Goal: Task Accomplishment & Management: Use online tool/utility

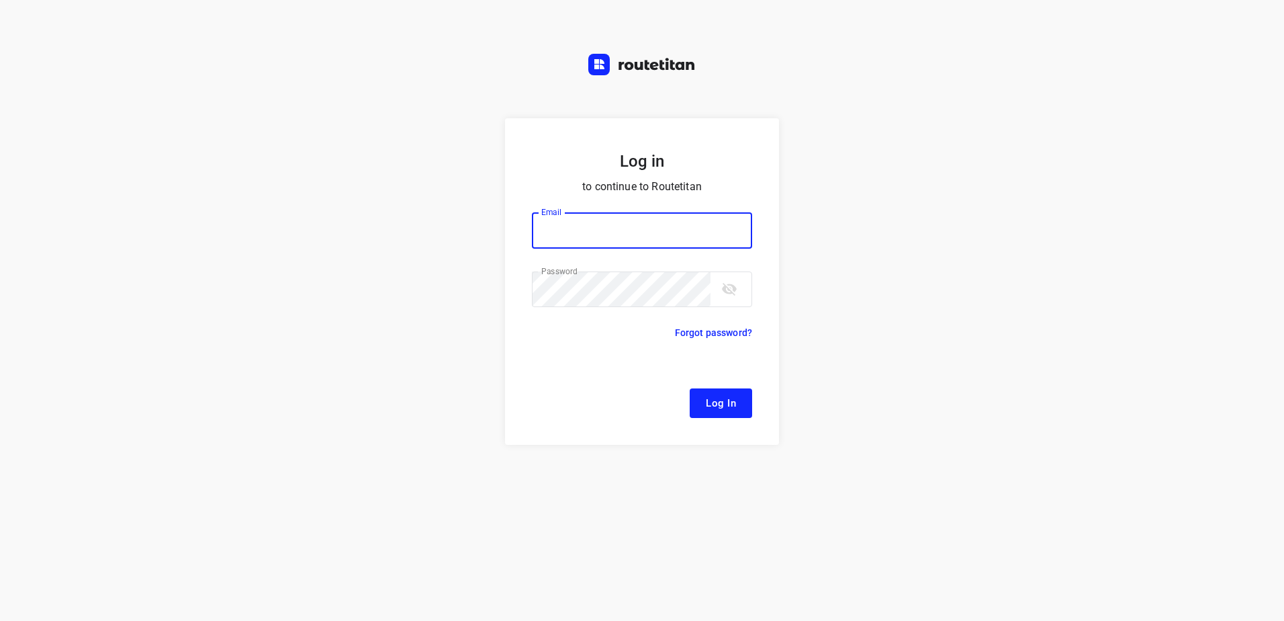
type input "[EMAIL_ADDRESS][DOMAIN_NAME]"
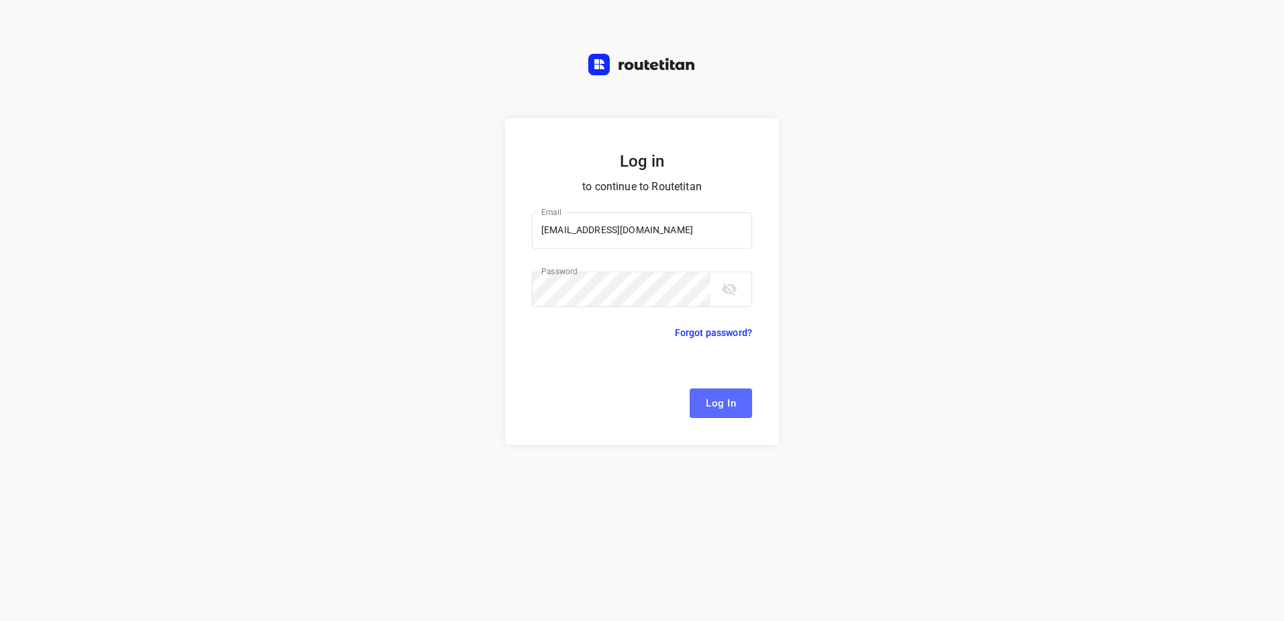
click at [703, 406] on button "Log In" at bounding box center [721, 403] width 62 height 30
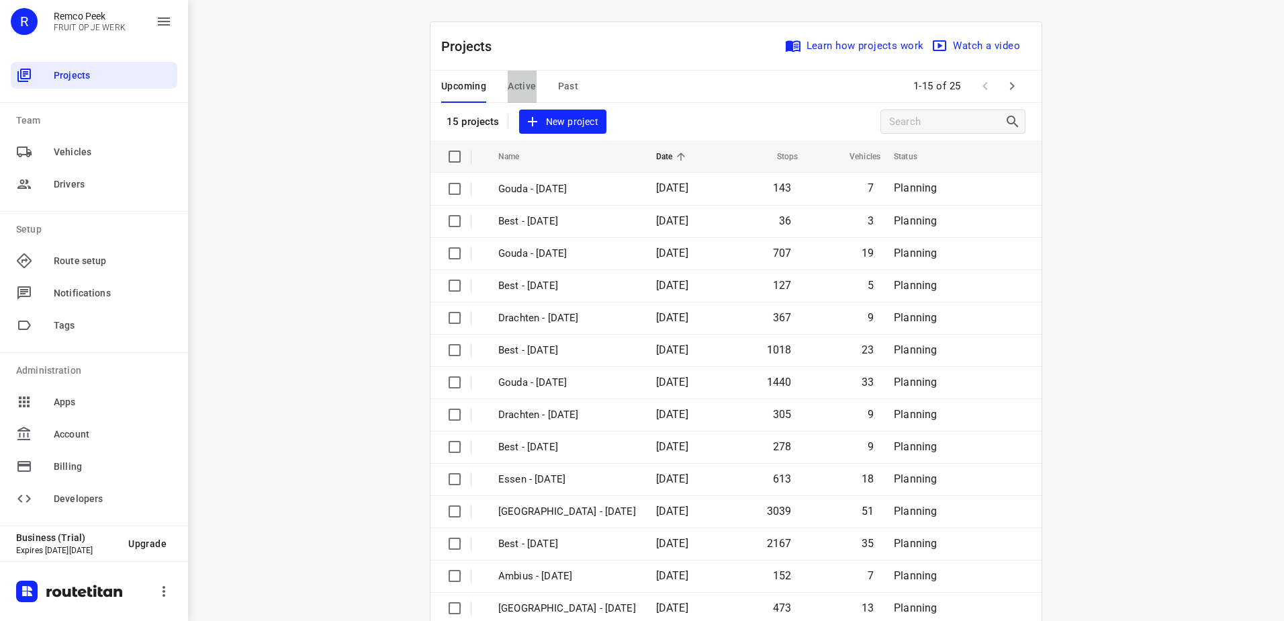
click at [520, 93] on span "Active" at bounding box center [522, 86] width 28 height 17
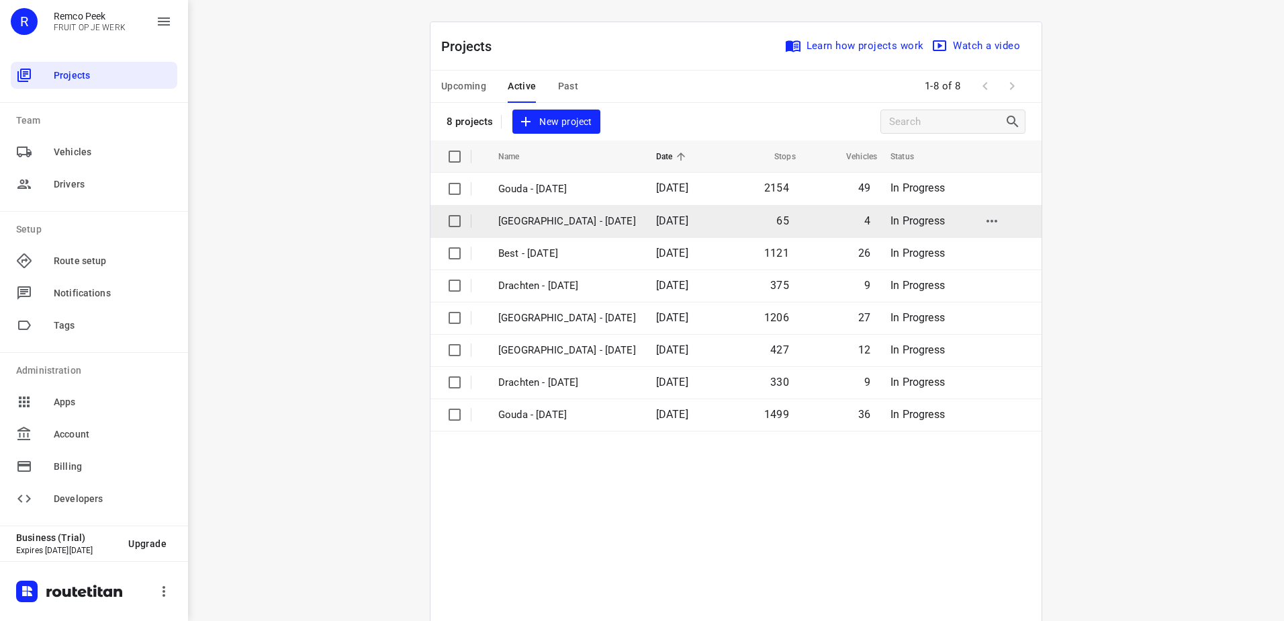
click at [566, 218] on p "[GEOGRAPHIC_DATA] - [DATE]" at bounding box center [567, 221] width 138 height 15
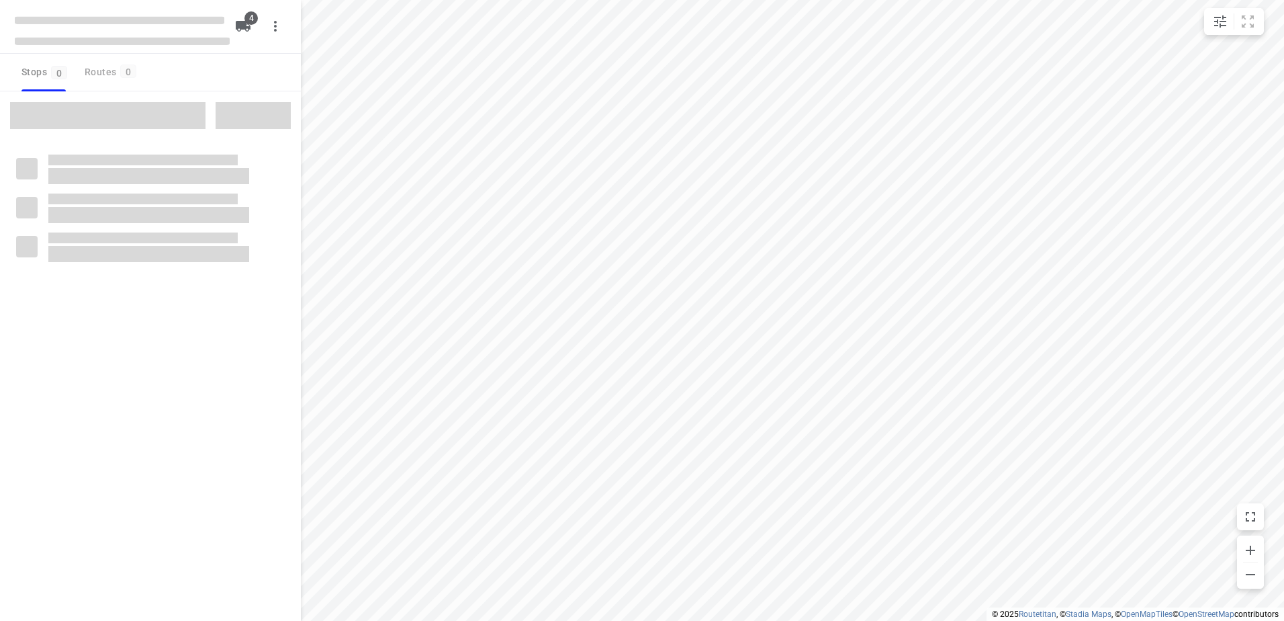
checkbox input "true"
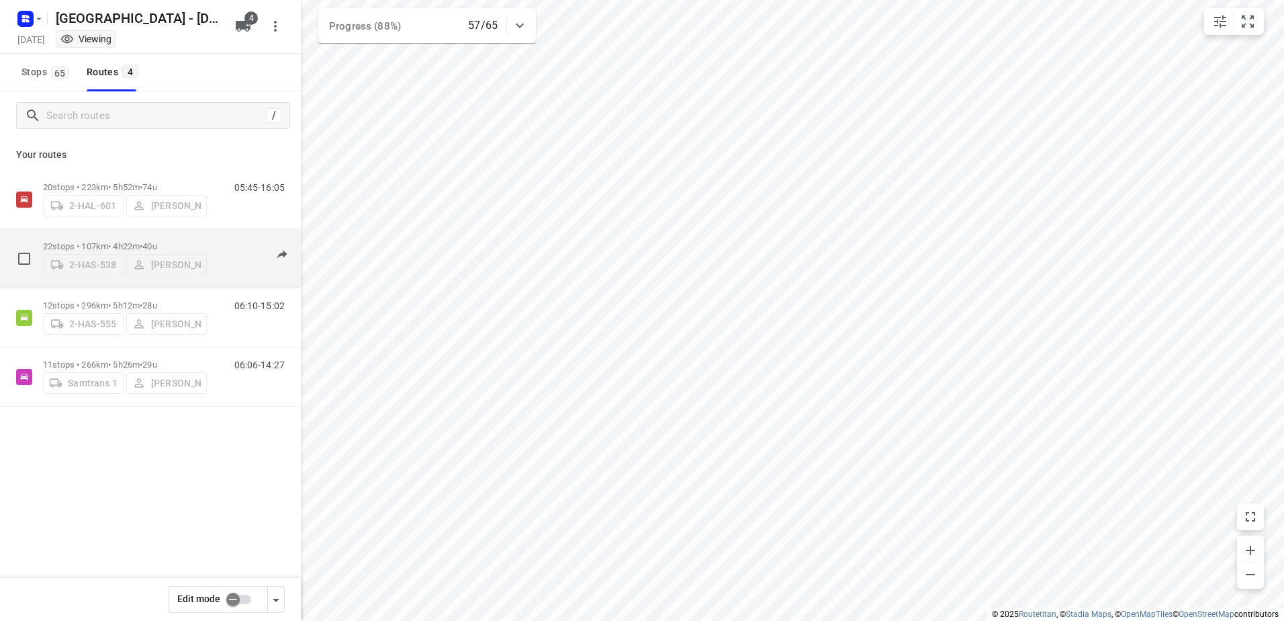
click at [122, 241] on p "22 stops • 107km • 4h22m • 40u" at bounding box center [125, 246] width 164 height 10
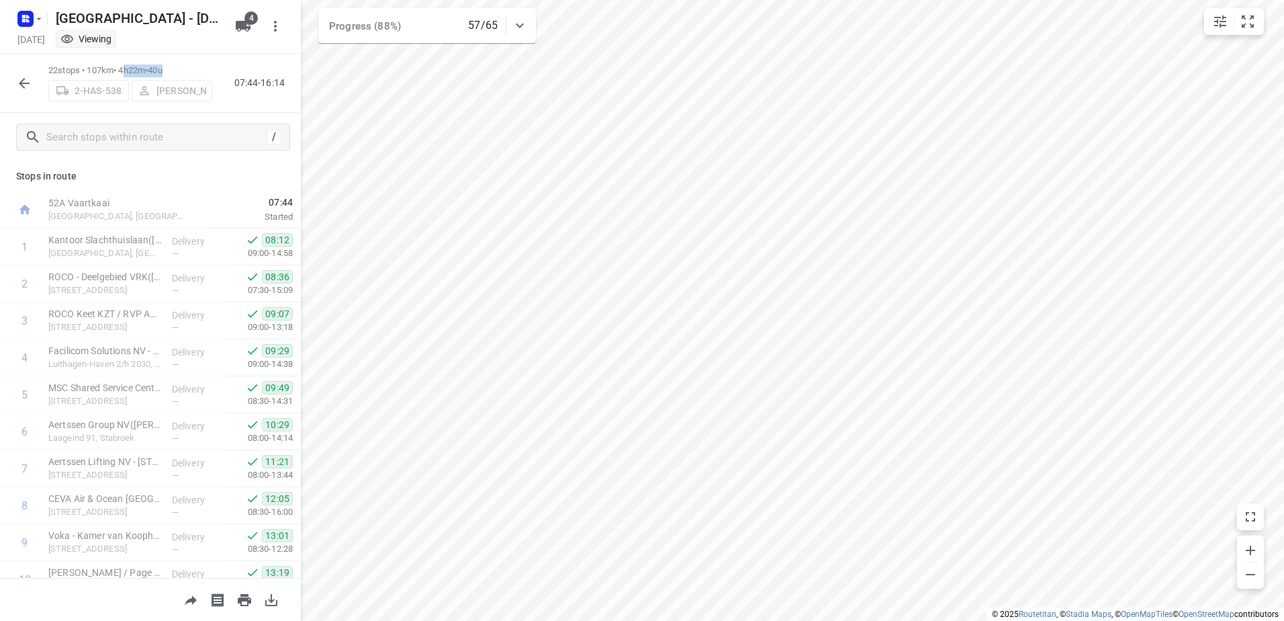
drag, startPoint x: 180, startPoint y: 68, endPoint x: 131, endPoint y: 66, distance: 49.1
click at [131, 66] on p "22 stops • 107km • 4h22m • 40u" at bounding box center [130, 70] width 164 height 13
copy p "h22m • 40u"
click at [24, 78] on icon "button" at bounding box center [24, 83] width 16 height 16
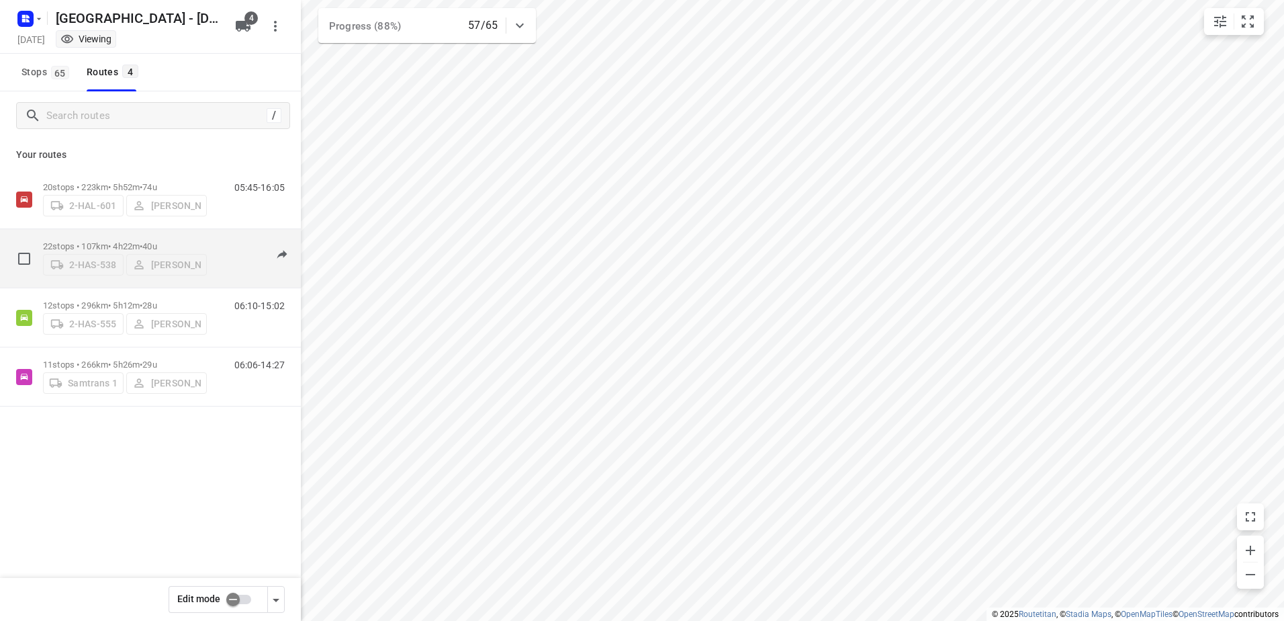
click at [147, 235] on div "22 stops • 107km • 4h22m • 40u 2-HAS-538 [PERSON_NAME]" at bounding box center [125, 258] width 164 height 48
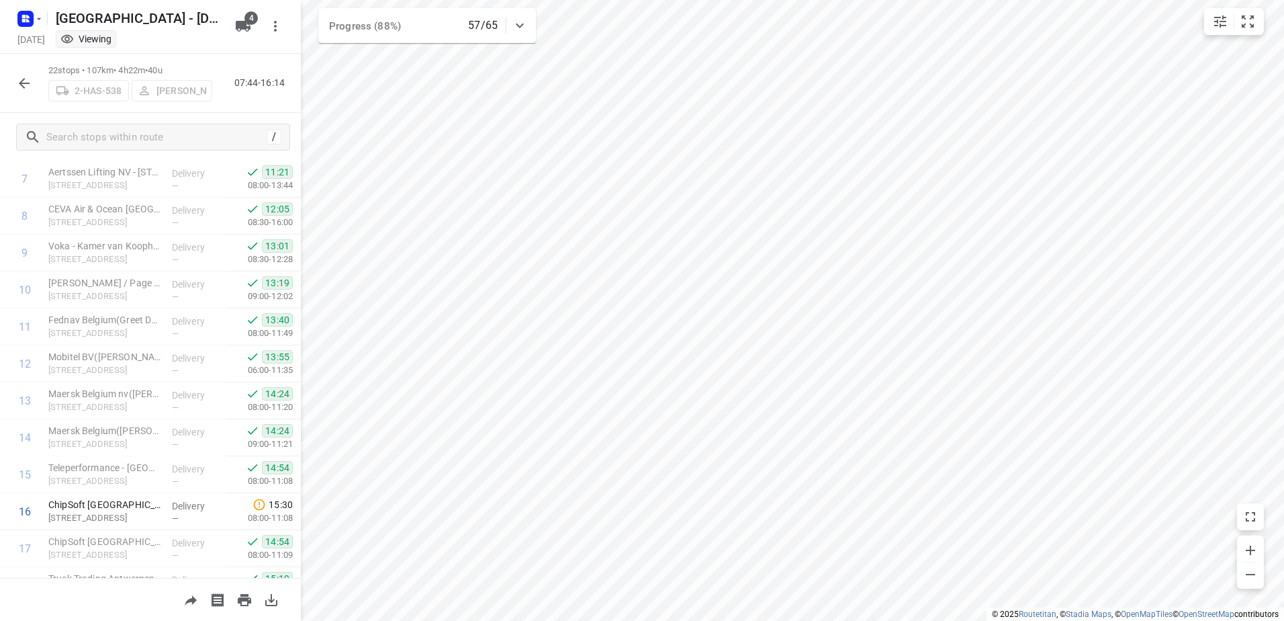
scroll to position [500, 0]
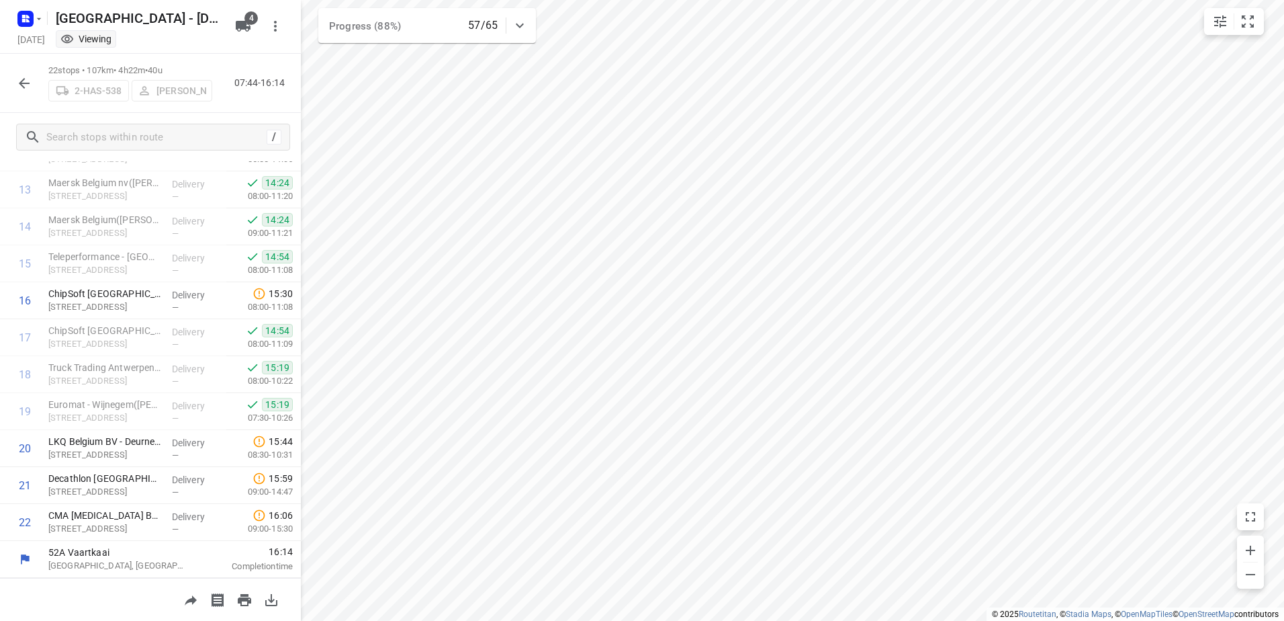
click at [28, 79] on icon "button" at bounding box center [24, 83] width 16 height 16
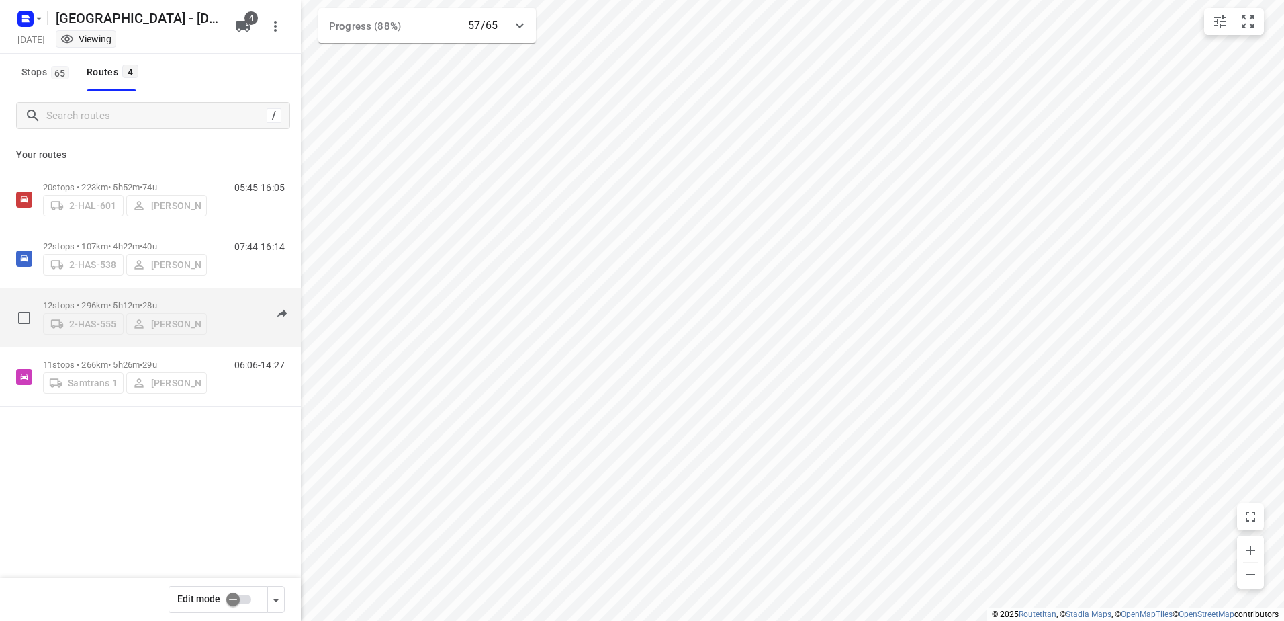
click at [123, 304] on p "12 stops • 296km • 5h12m • 28u" at bounding box center [125, 305] width 164 height 10
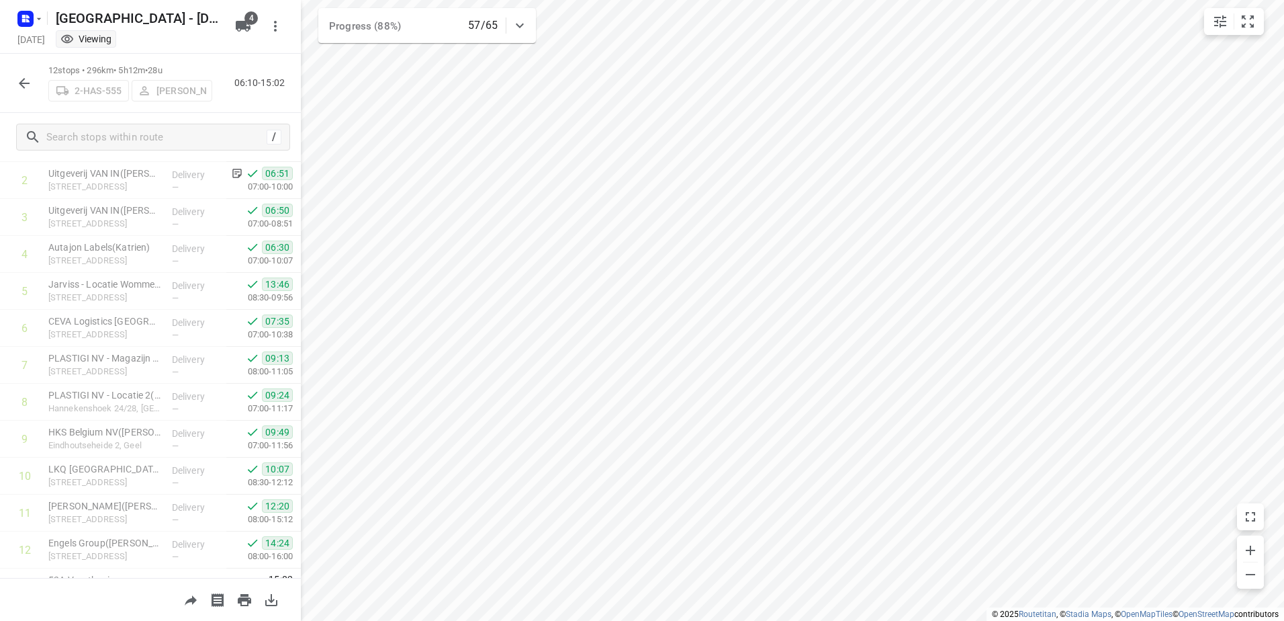
scroll to position [131, 0]
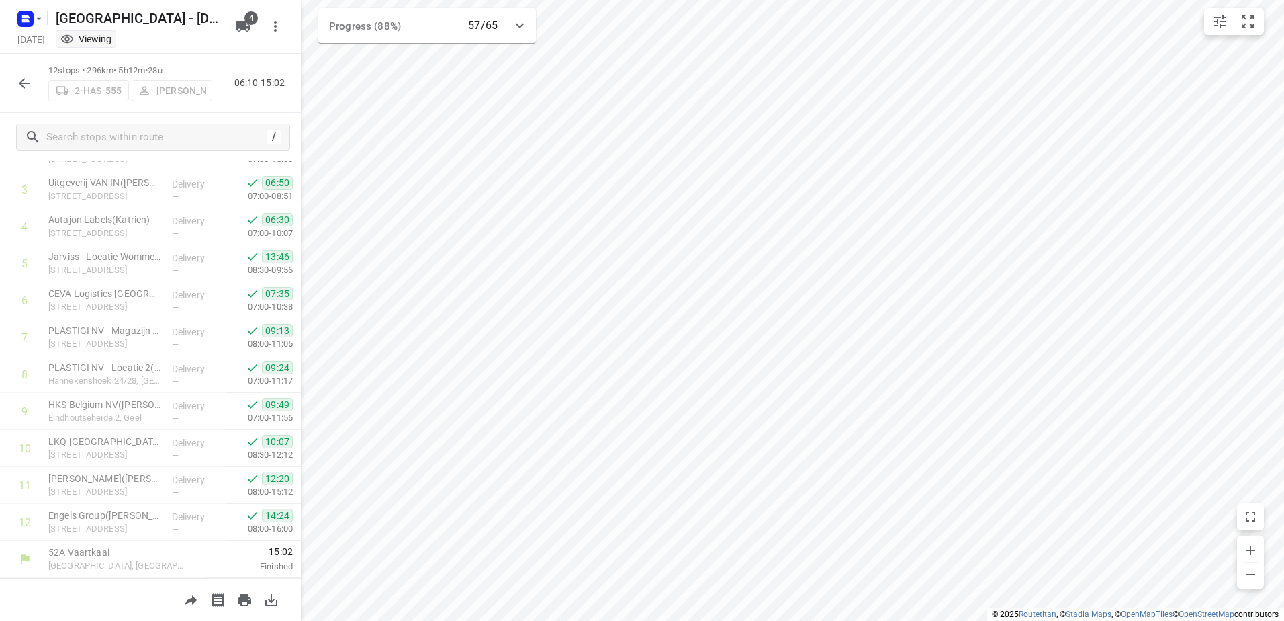
click at [36, 92] on div at bounding box center [24, 83] width 27 height 27
click at [28, 79] on icon "button" at bounding box center [24, 83] width 16 height 16
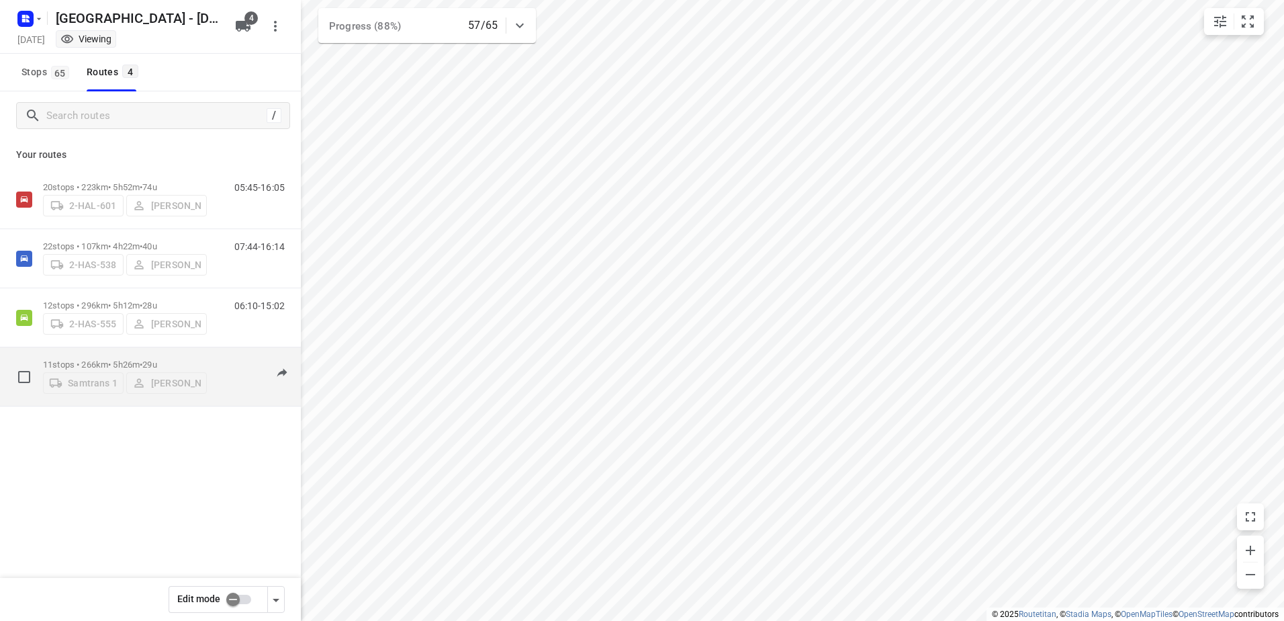
click at [71, 369] on div "Samtrans 1 [PERSON_NAME]" at bounding box center [125, 381] width 164 height 24
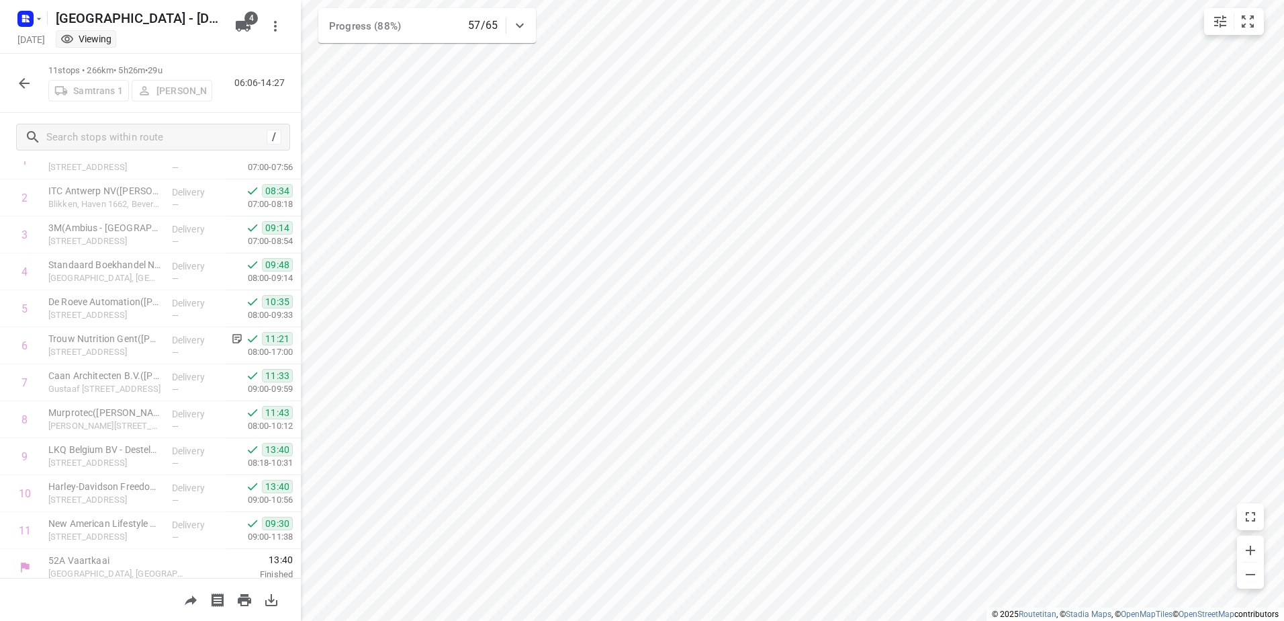
scroll to position [94, 0]
click at [21, 95] on button "button" at bounding box center [24, 83] width 27 height 27
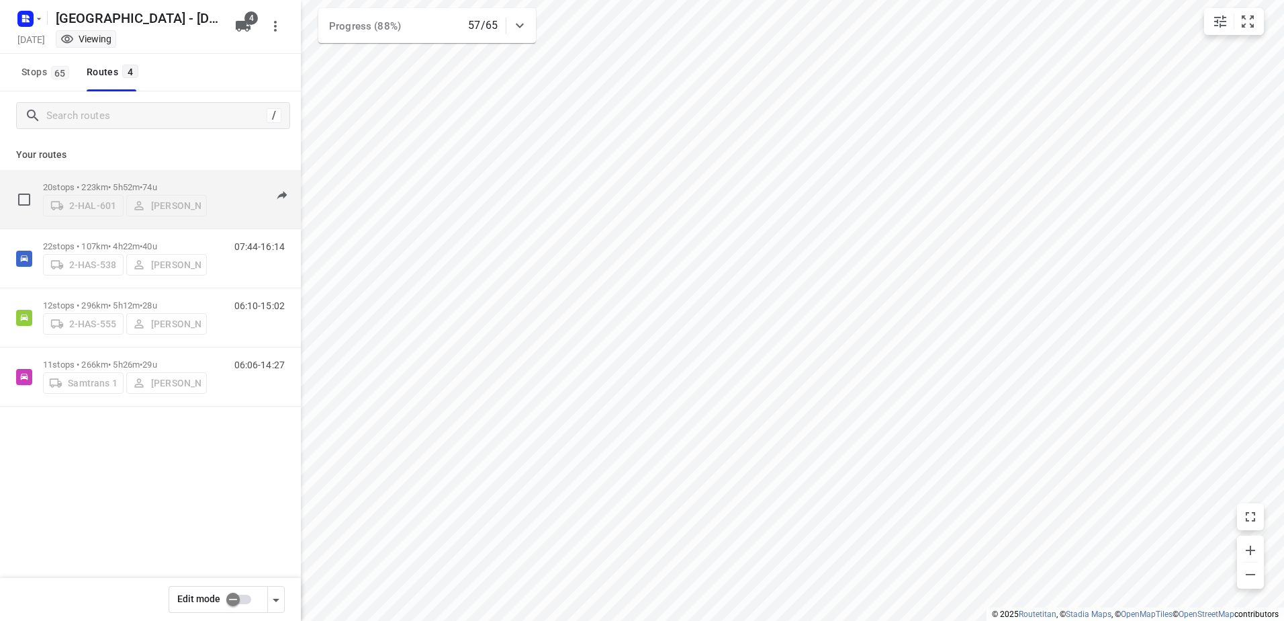
click at [110, 185] on p "20 stops • 223km • 5h52m • 74u" at bounding box center [125, 187] width 164 height 10
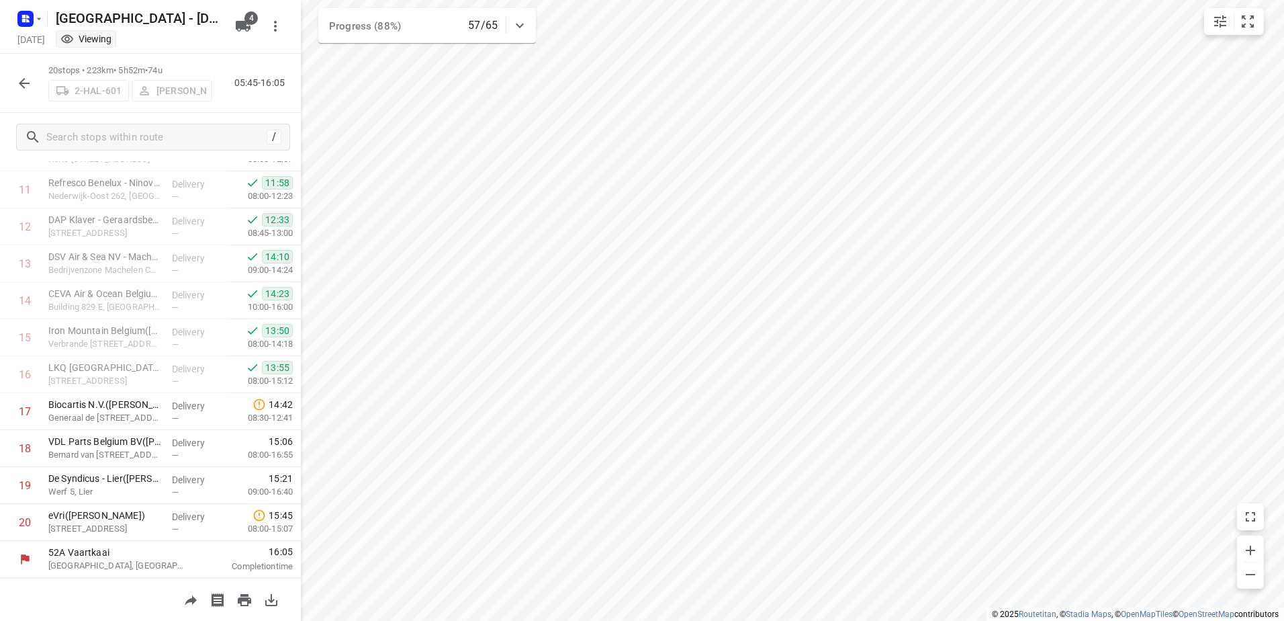
scroll to position [0, 0]
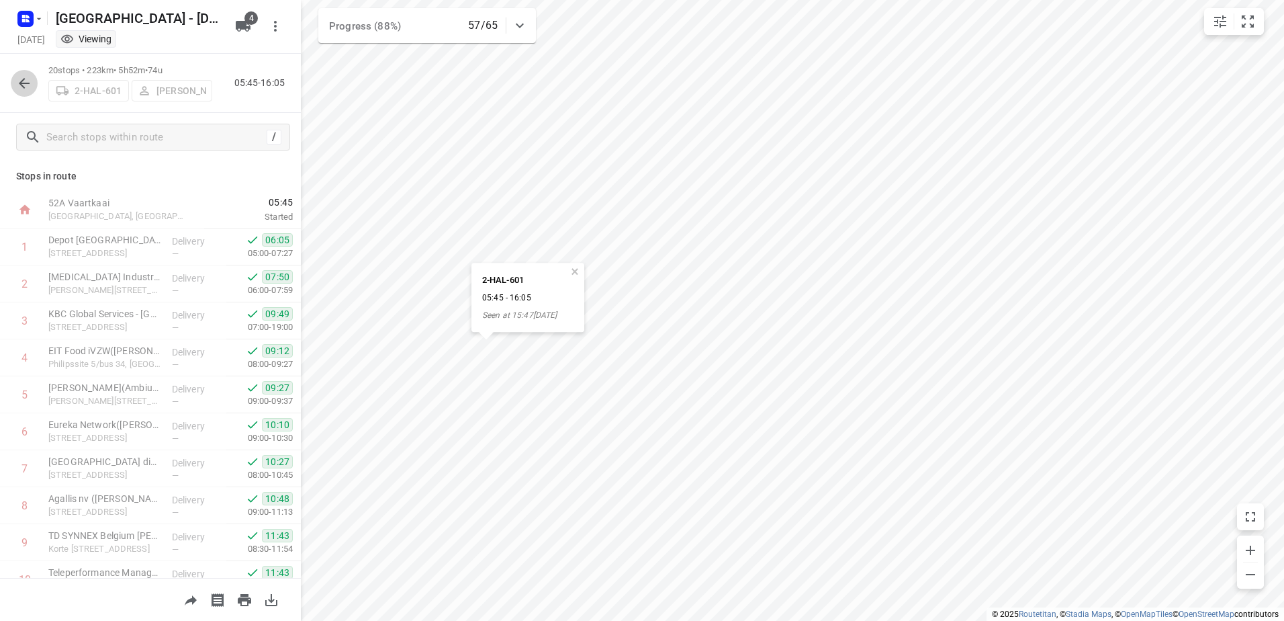
click at [28, 77] on icon "button" at bounding box center [24, 83] width 16 height 16
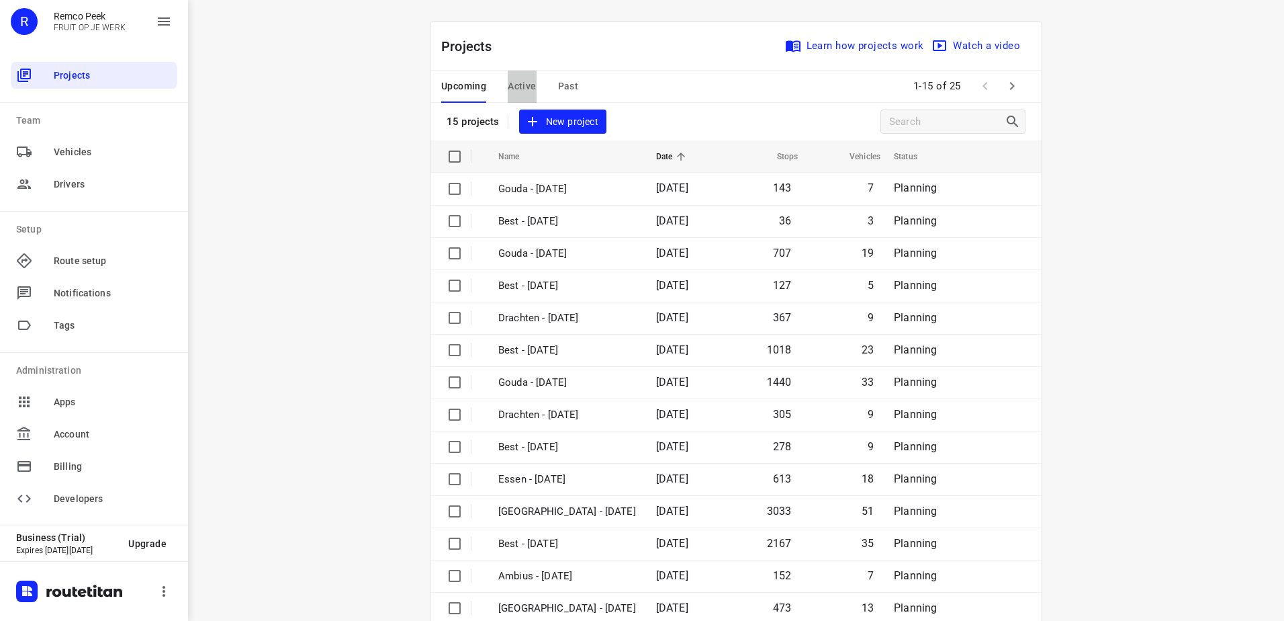
click at [510, 90] on span "Active" at bounding box center [522, 86] width 28 height 17
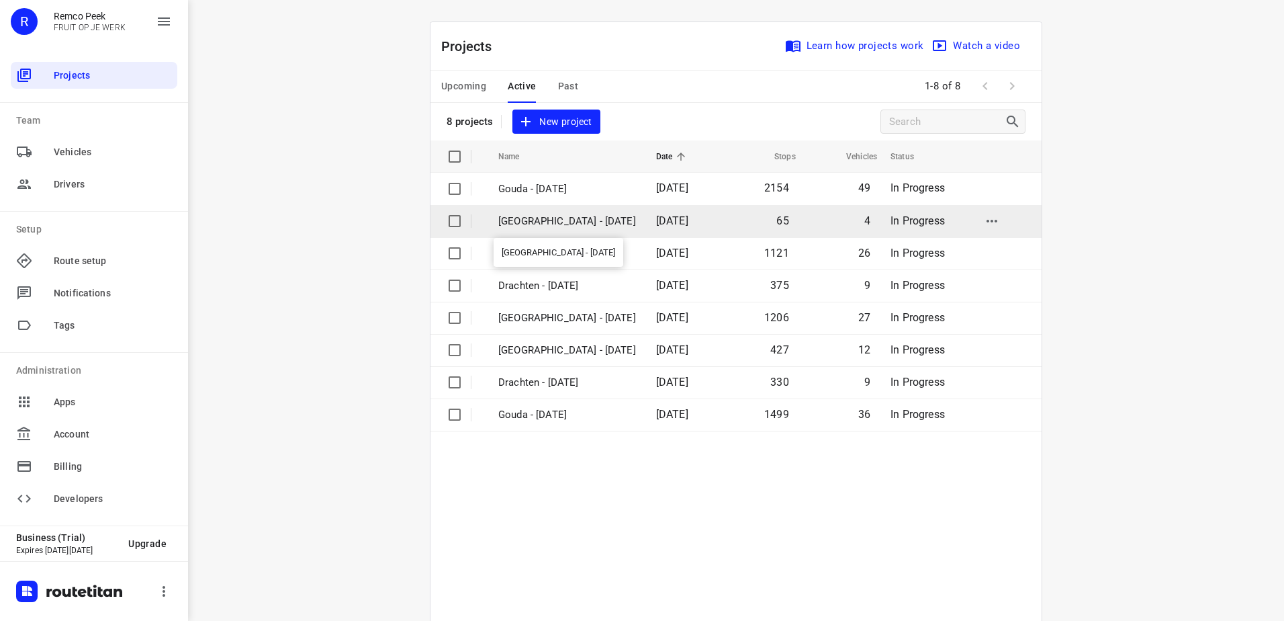
click at [560, 218] on p "[GEOGRAPHIC_DATA] - [DATE]" at bounding box center [567, 221] width 138 height 15
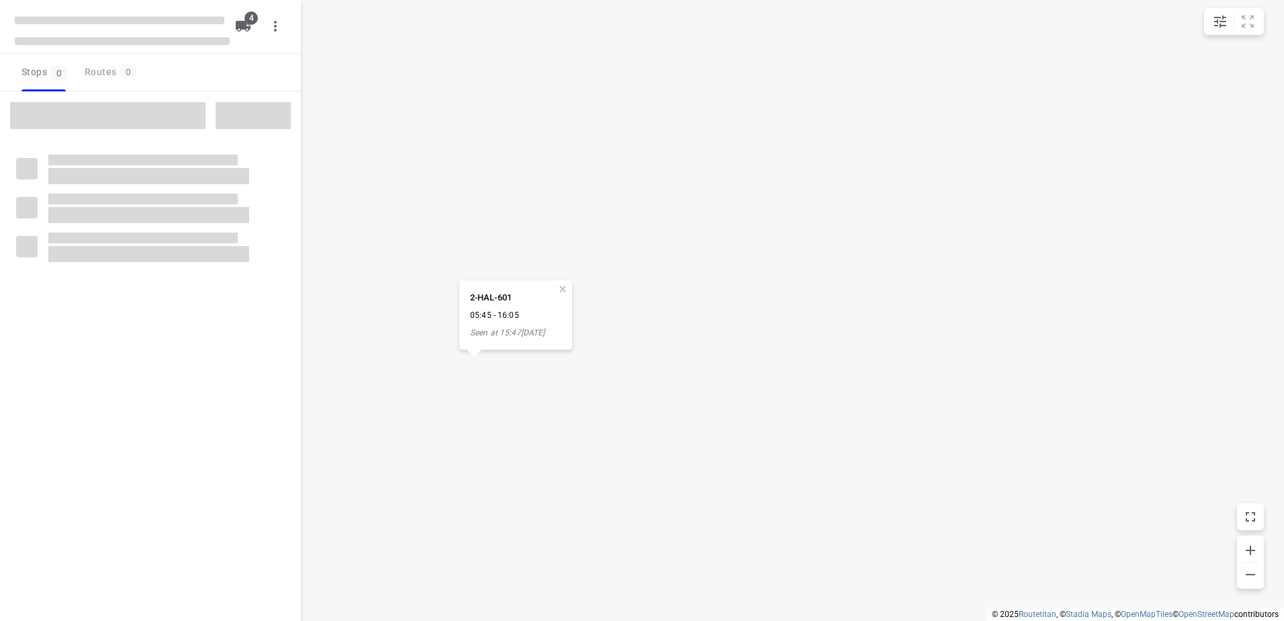
checkbox input "true"
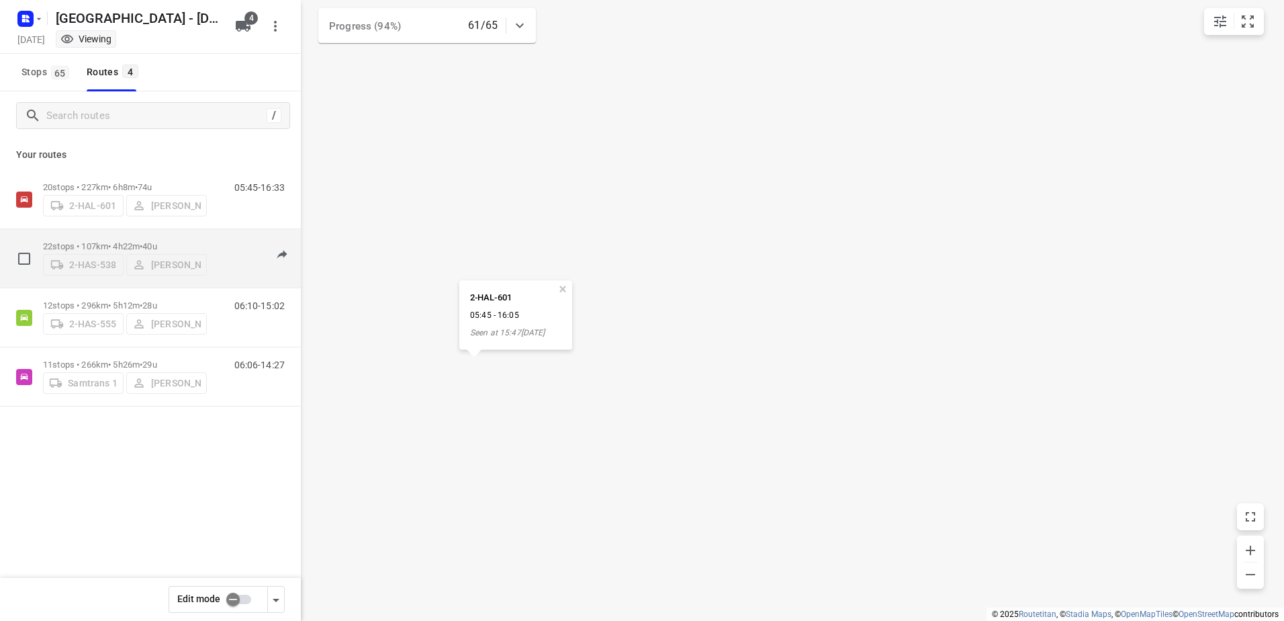
click at [118, 243] on p "22 stops • 107km • 4h22m • 40u" at bounding box center [125, 246] width 164 height 10
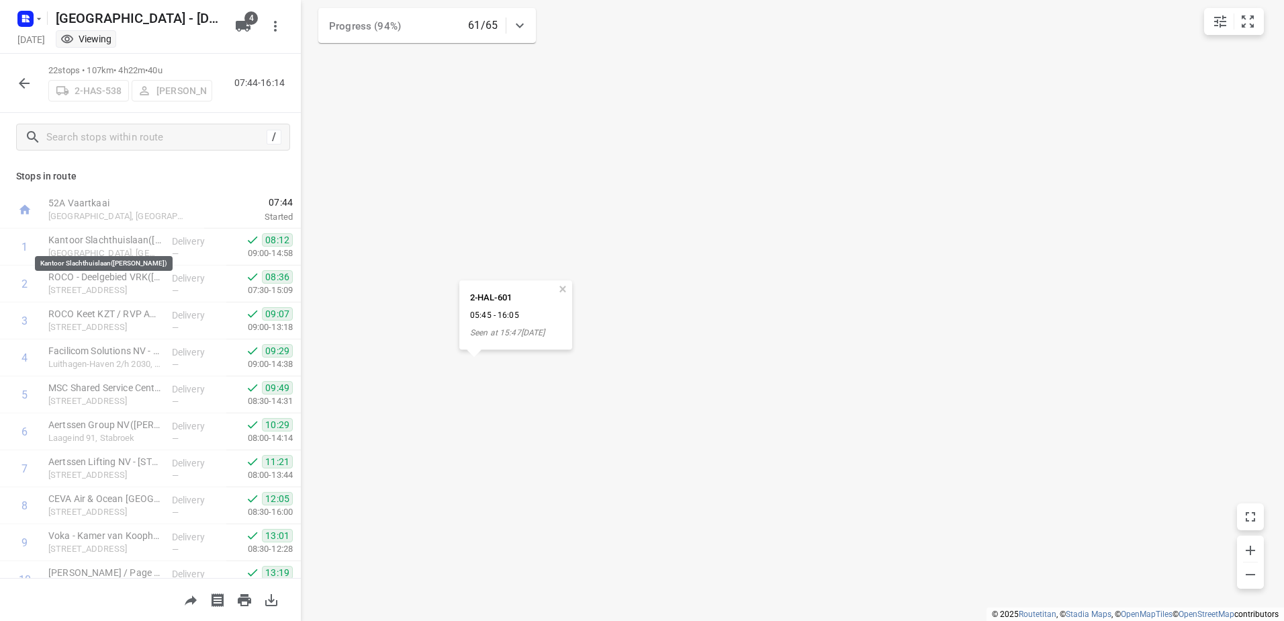
click at [118, 243] on p "Kantoor Slachthuislaan([PERSON_NAME])" at bounding box center [104, 239] width 113 height 13
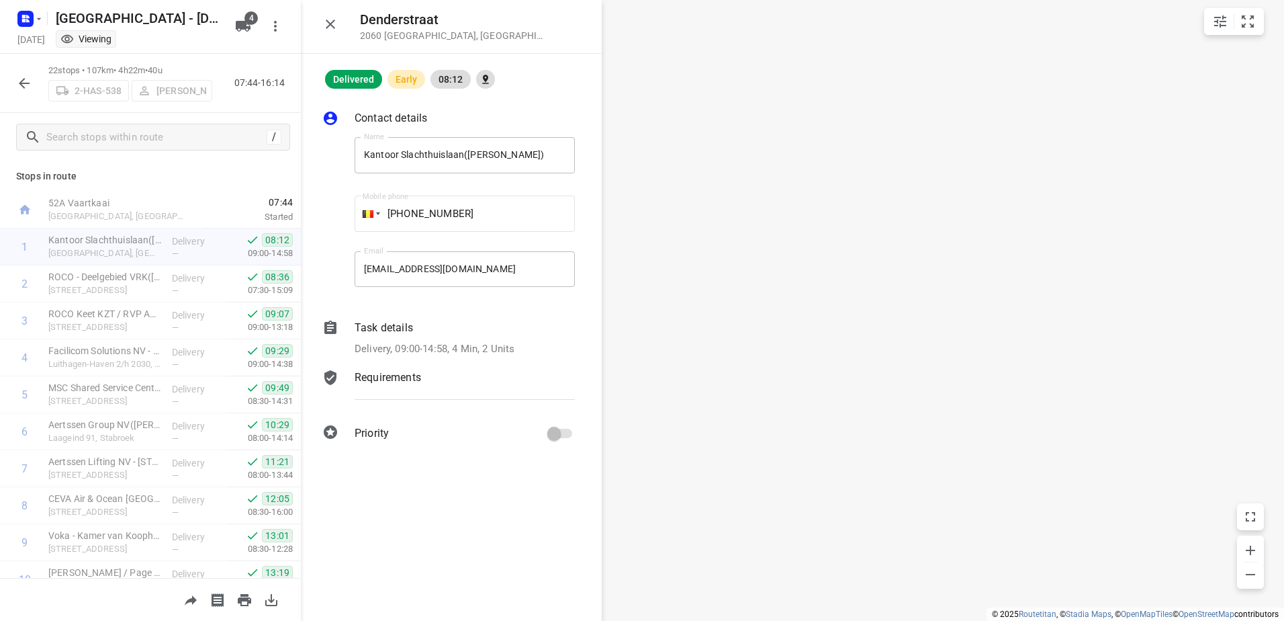
click at [34, 79] on button "button" at bounding box center [24, 83] width 27 height 27
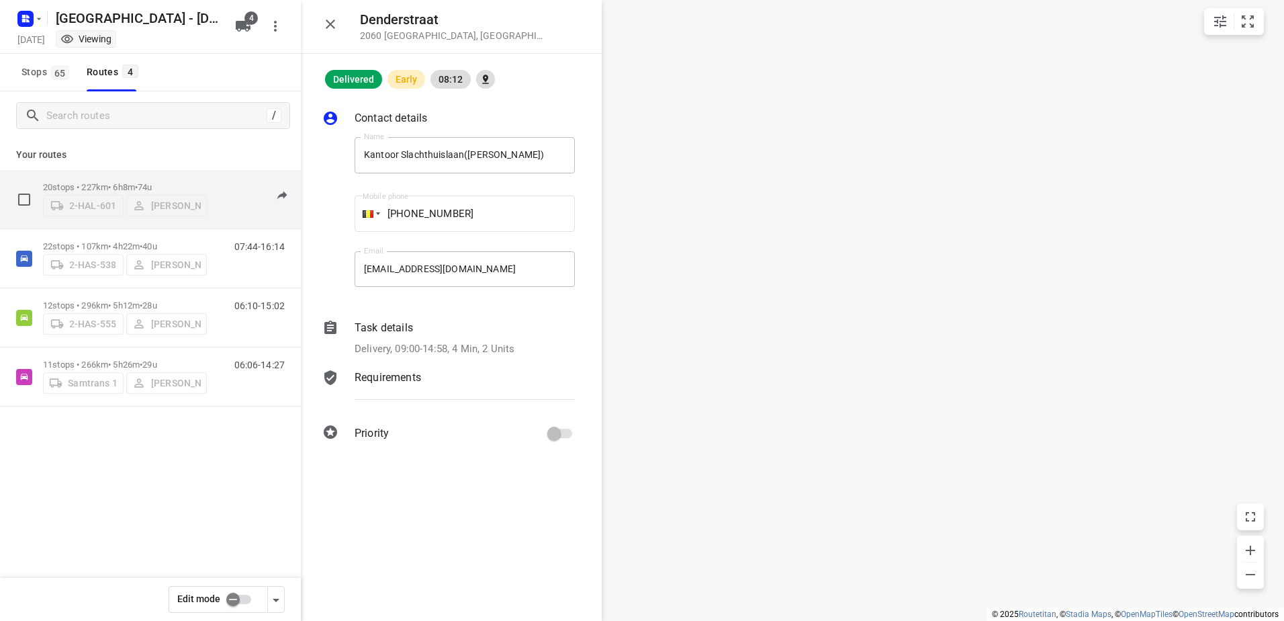
click at [68, 182] on p "20 stops • 227km • 6h8m • 74u" at bounding box center [125, 187] width 164 height 10
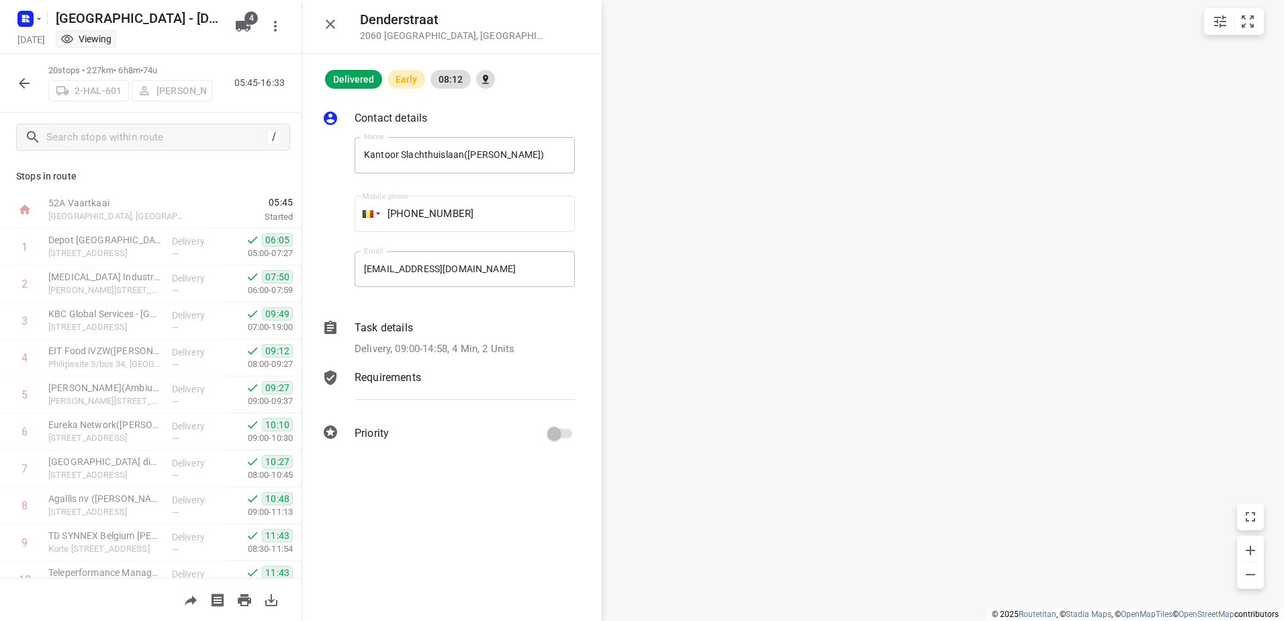
click at [32, 82] on icon "button" at bounding box center [24, 83] width 16 height 16
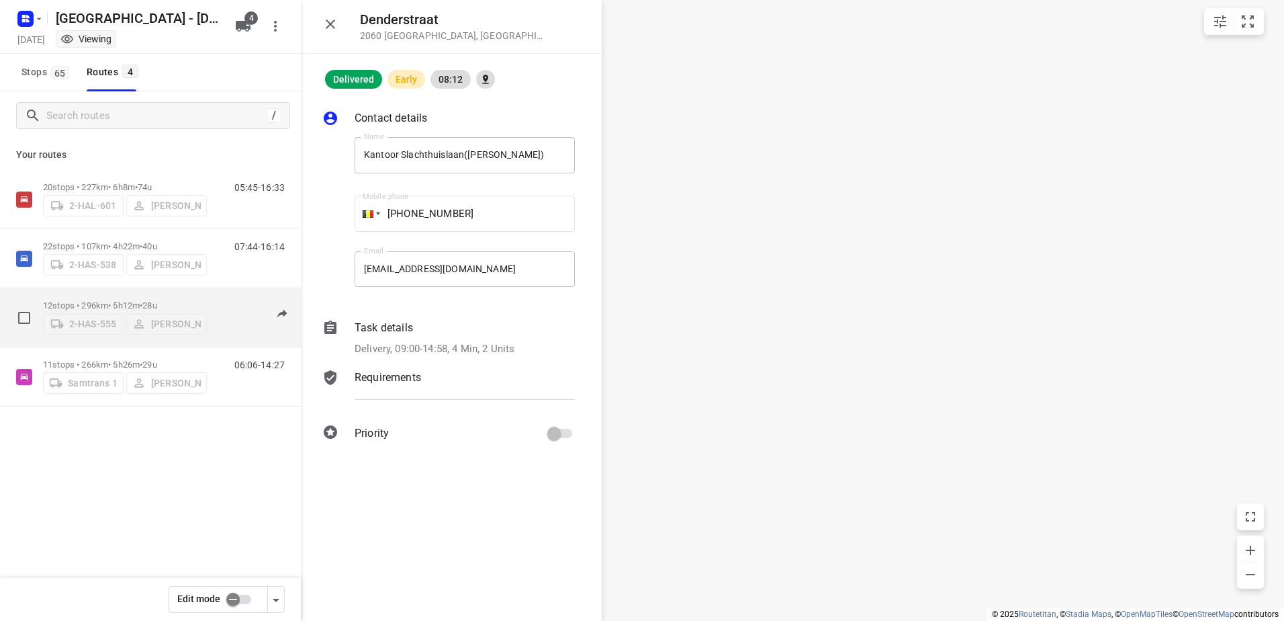
click at [132, 302] on p "12 stops • 296km • 5h12m • 28u" at bounding box center [125, 305] width 164 height 10
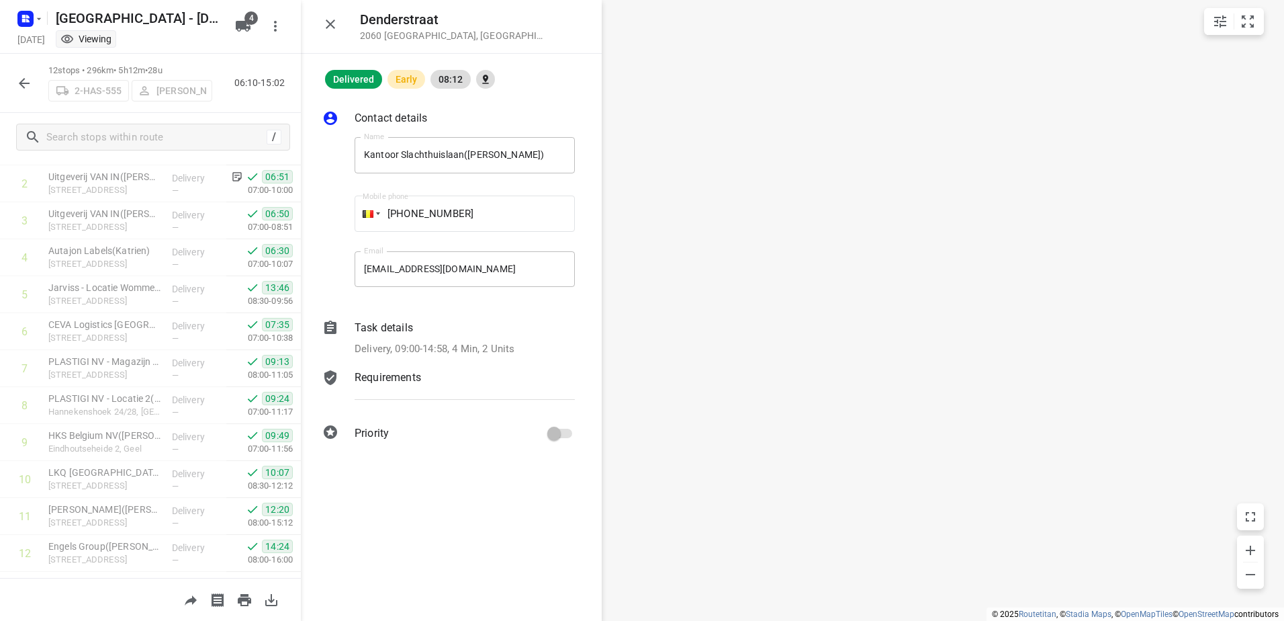
scroll to position [131, 0]
click at [20, 83] on icon "button" at bounding box center [24, 83] width 11 height 11
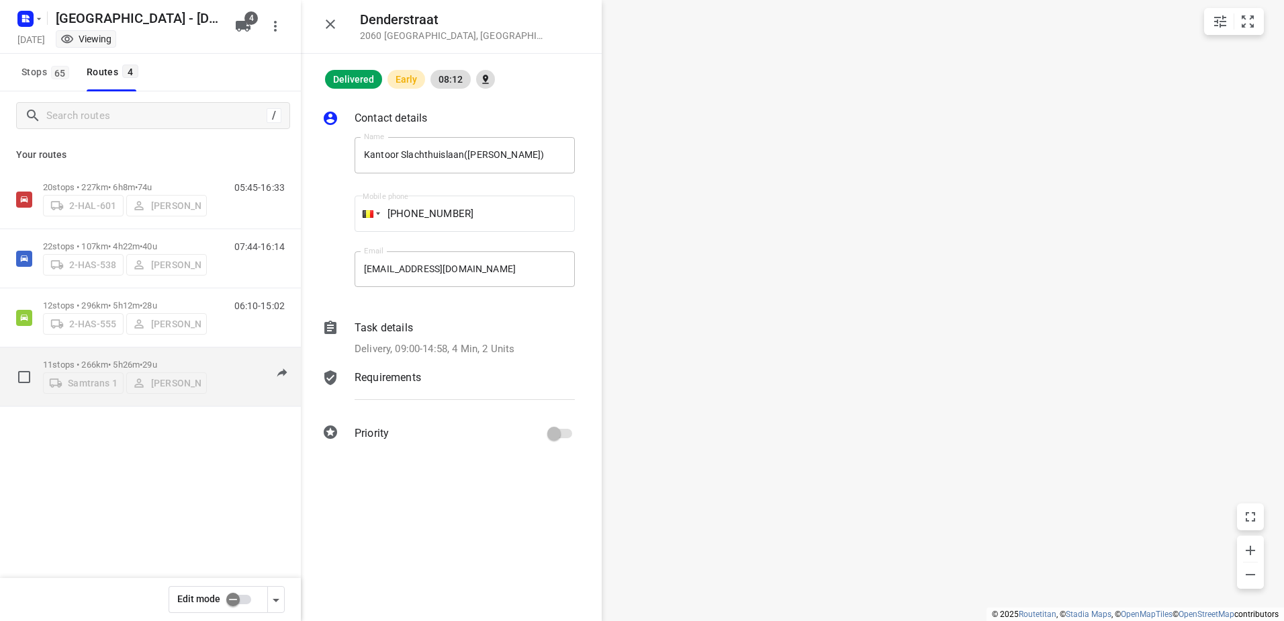
click at [138, 359] on p "11 stops • 266km • 5h26m • 29u" at bounding box center [125, 364] width 164 height 10
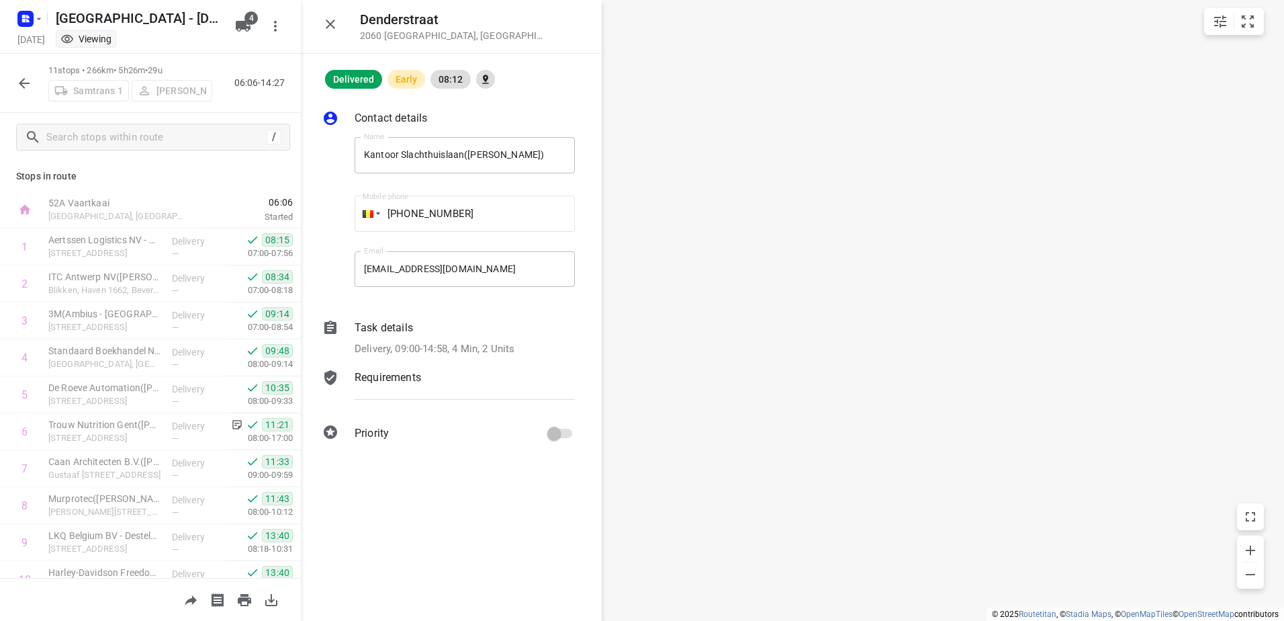
scroll to position [94, 0]
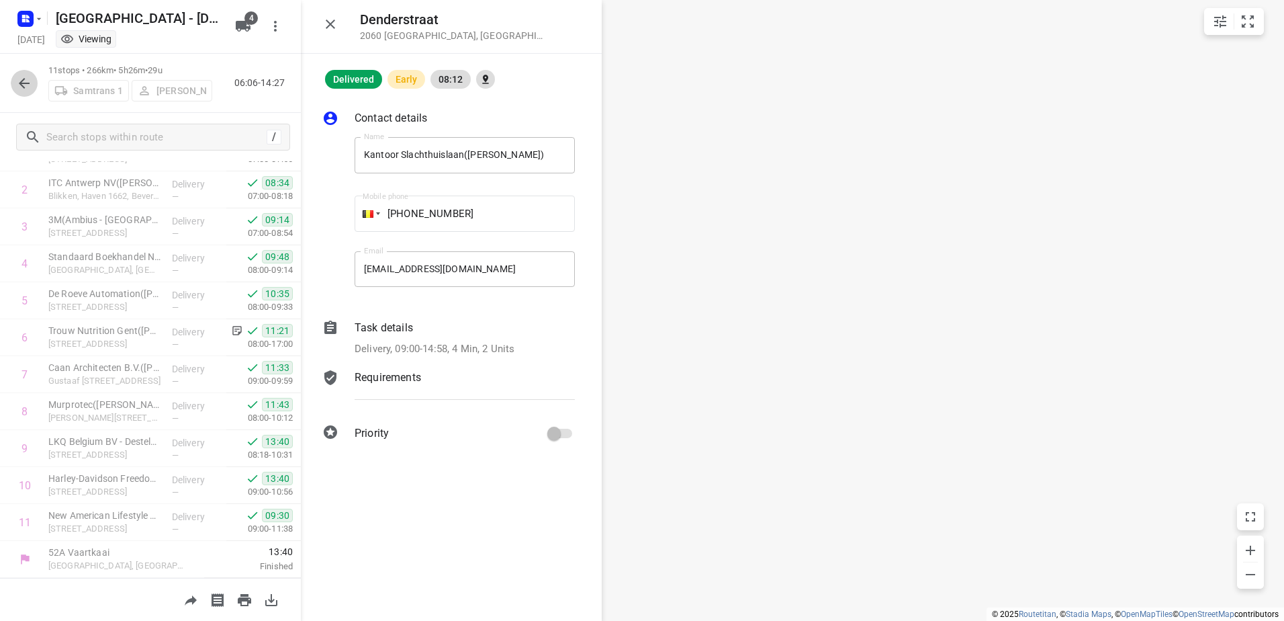
click at [19, 77] on icon "button" at bounding box center [24, 83] width 16 height 16
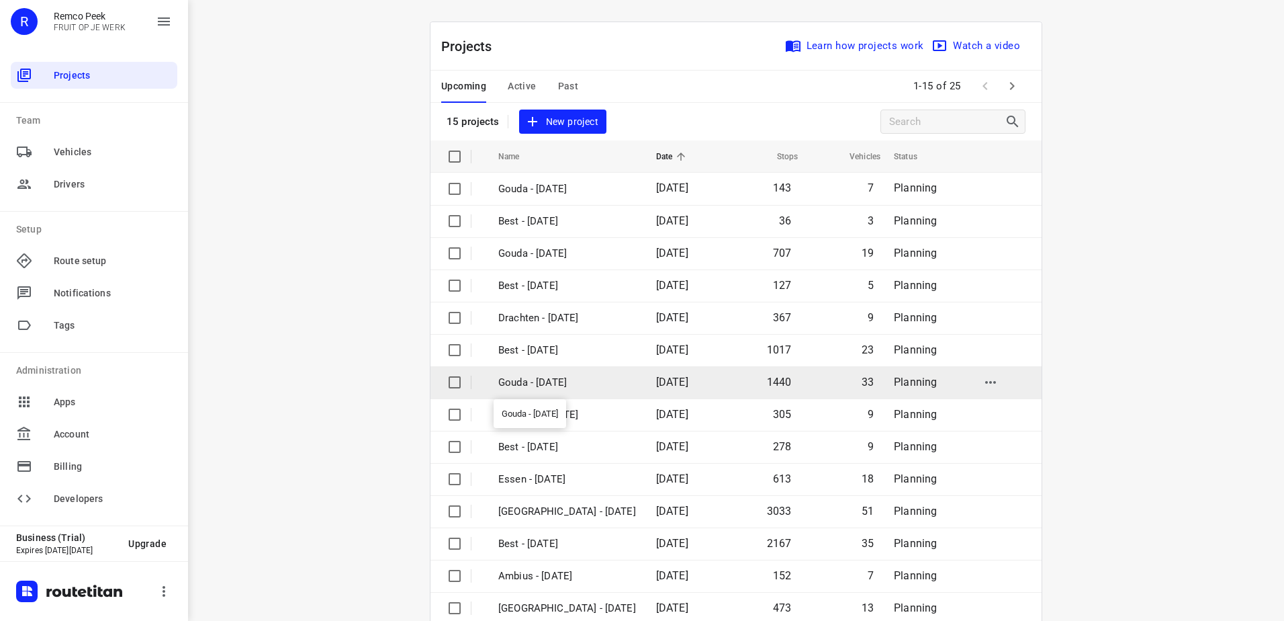
click at [528, 376] on p "Gouda - [DATE]" at bounding box center [567, 382] width 138 height 15
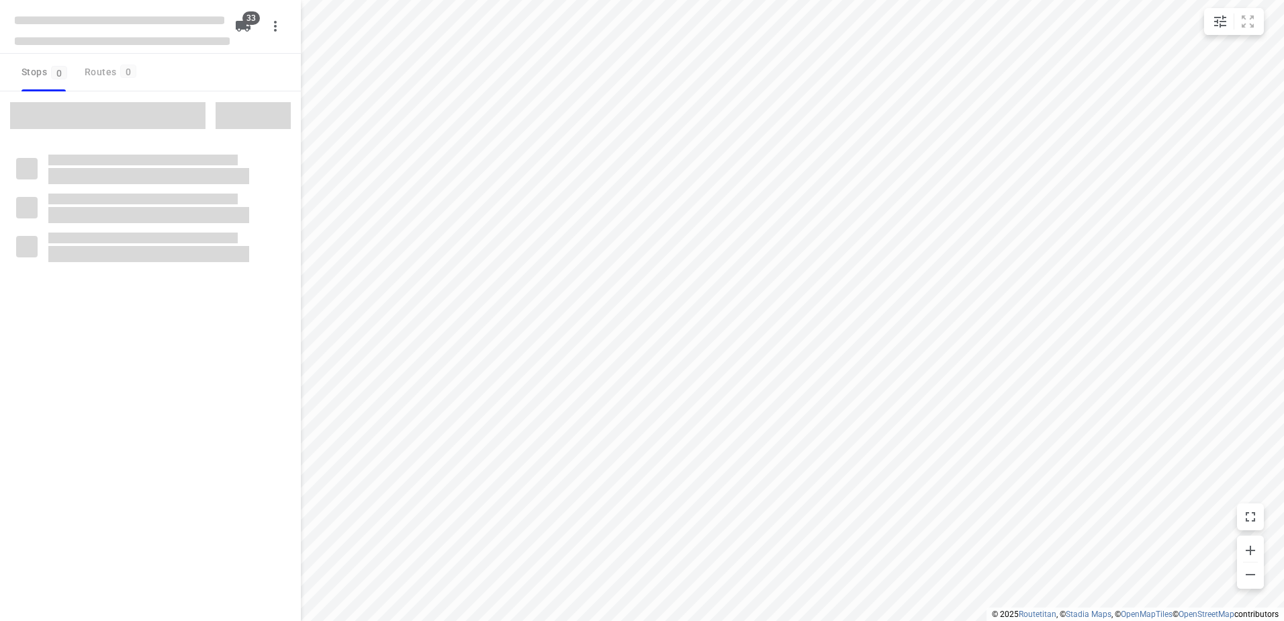
checkbox input "true"
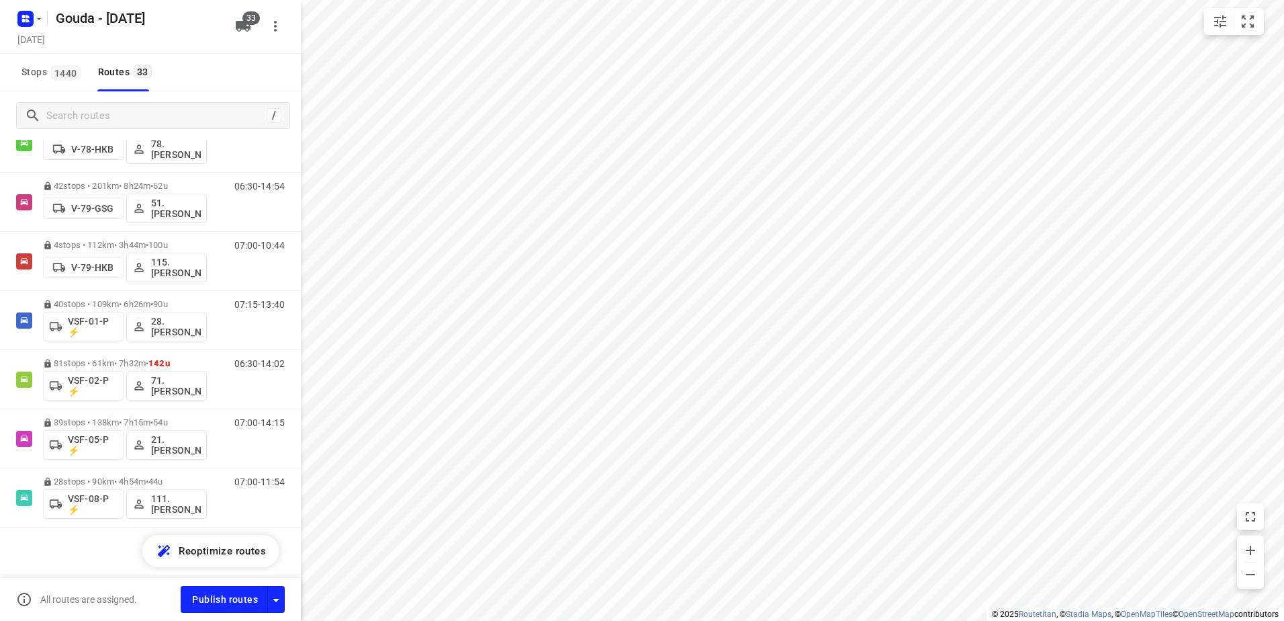
scroll to position [1597, 0]
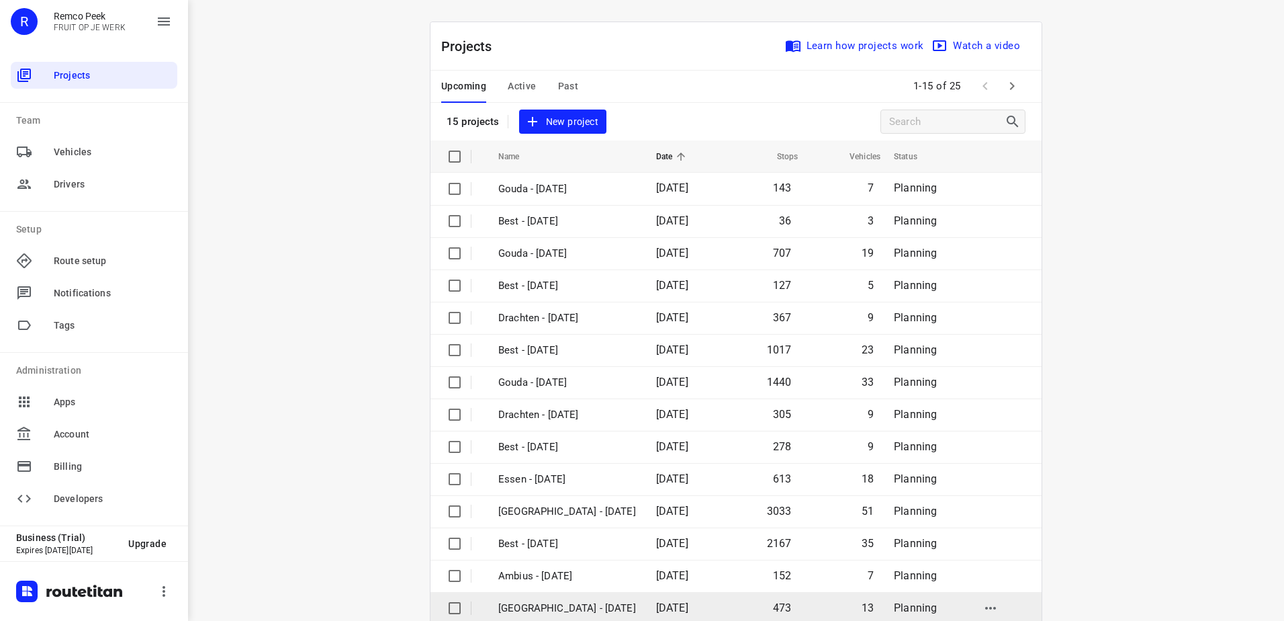
click at [583, 603] on p "[GEOGRAPHIC_DATA] - [DATE]" at bounding box center [567, 608] width 138 height 15
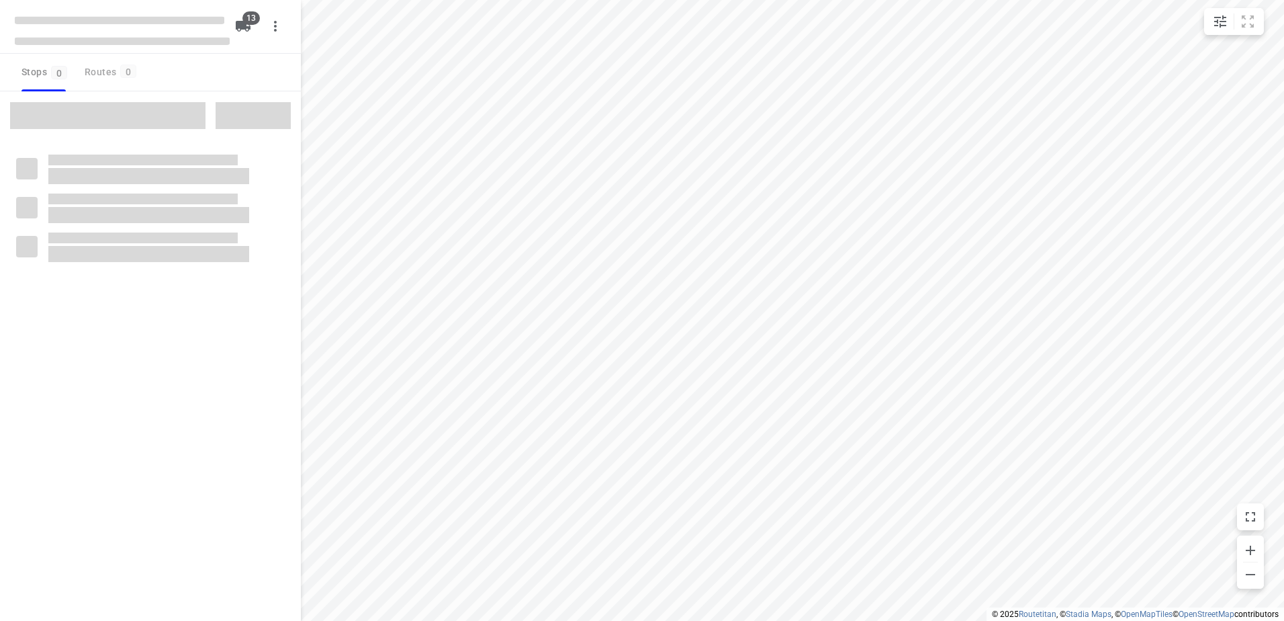
checkbox input "true"
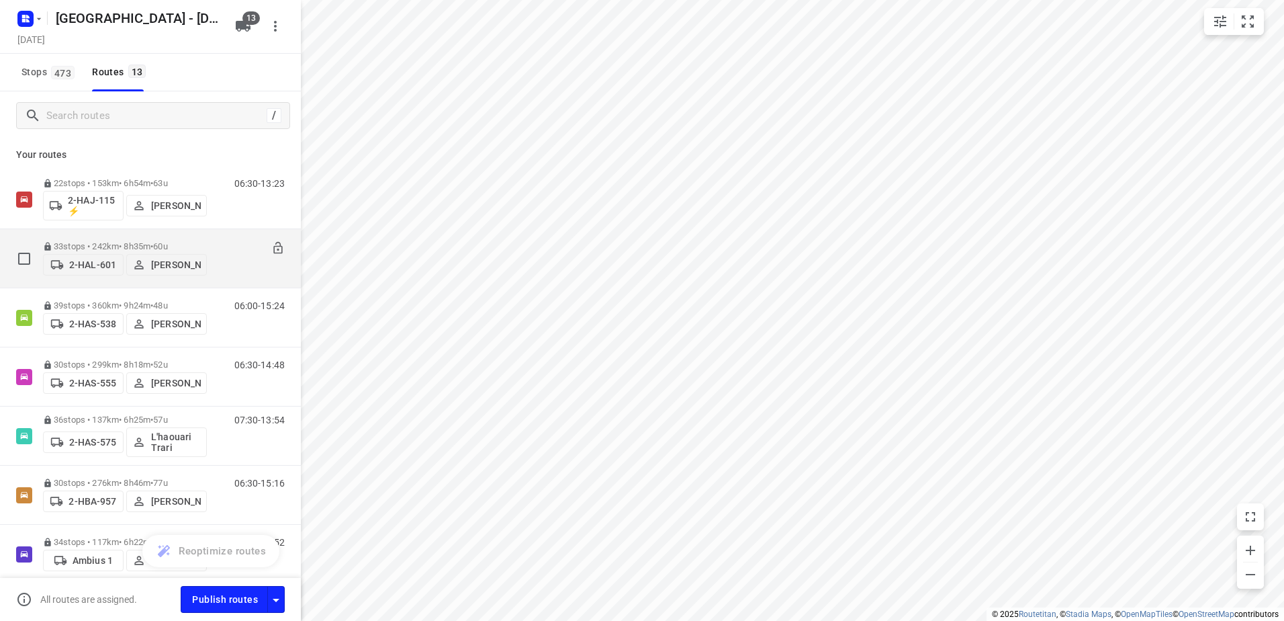
click at [92, 245] on p "33 stops • 242km • 8h35m • 60u" at bounding box center [125, 246] width 164 height 10
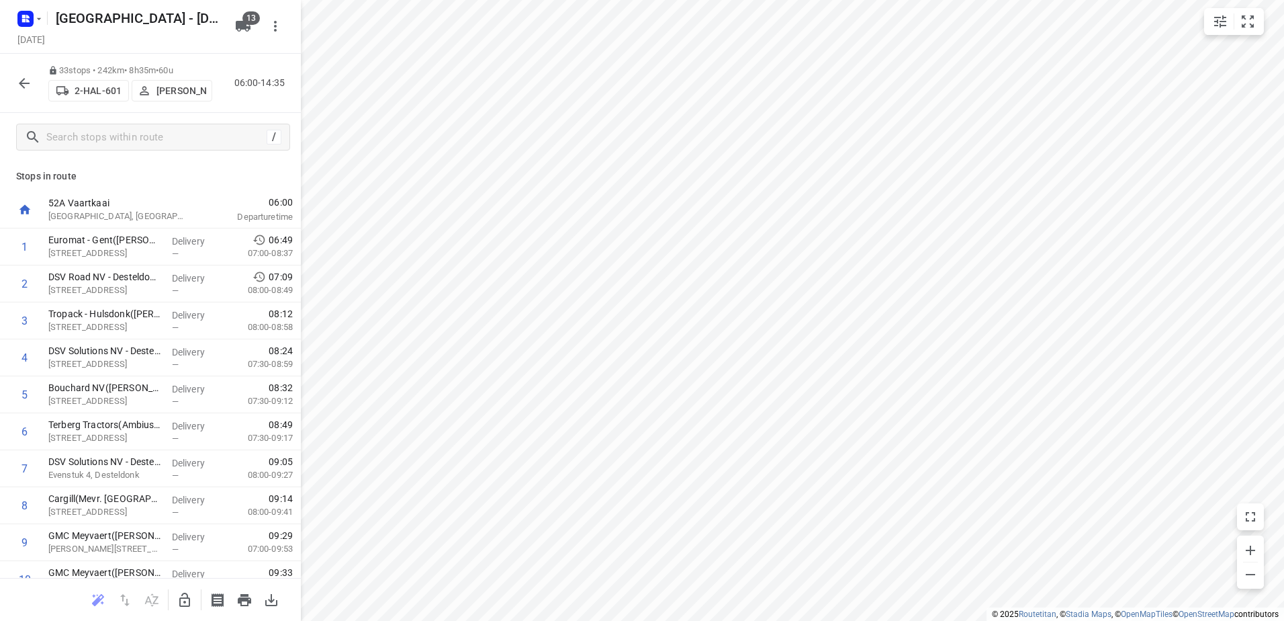
click at [21, 76] on icon "button" at bounding box center [24, 83] width 16 height 16
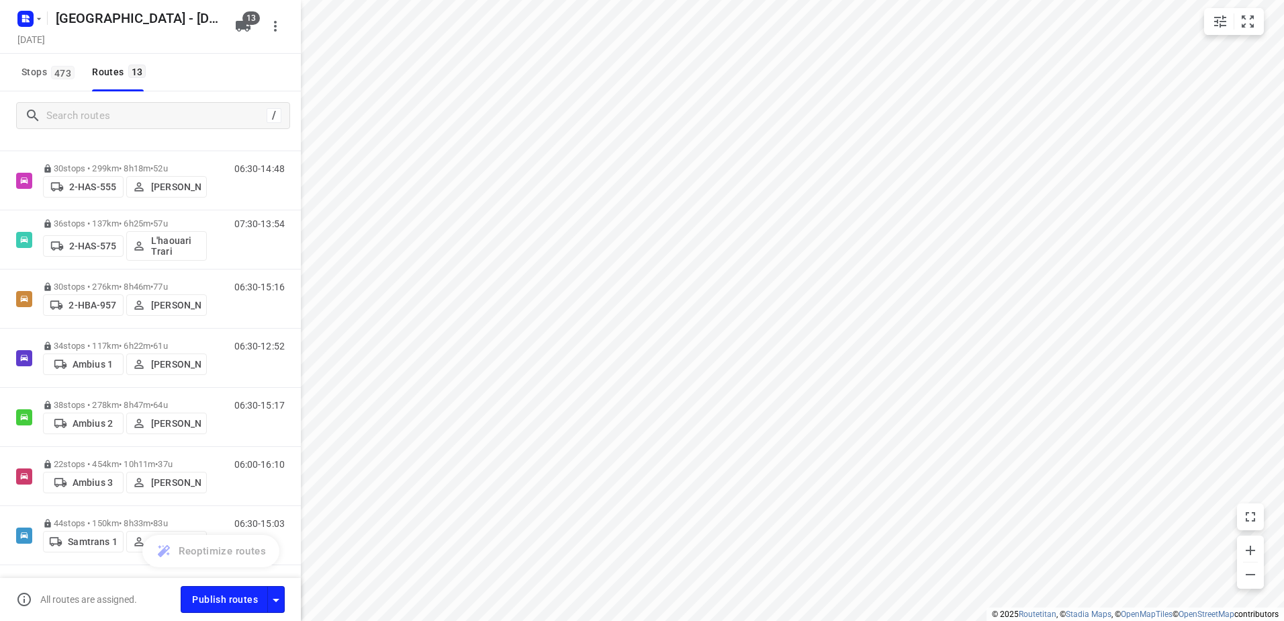
scroll to position [198, 0]
click at [150, 349] on div "Ambius 1 [PERSON_NAME]" at bounding box center [125, 361] width 164 height 24
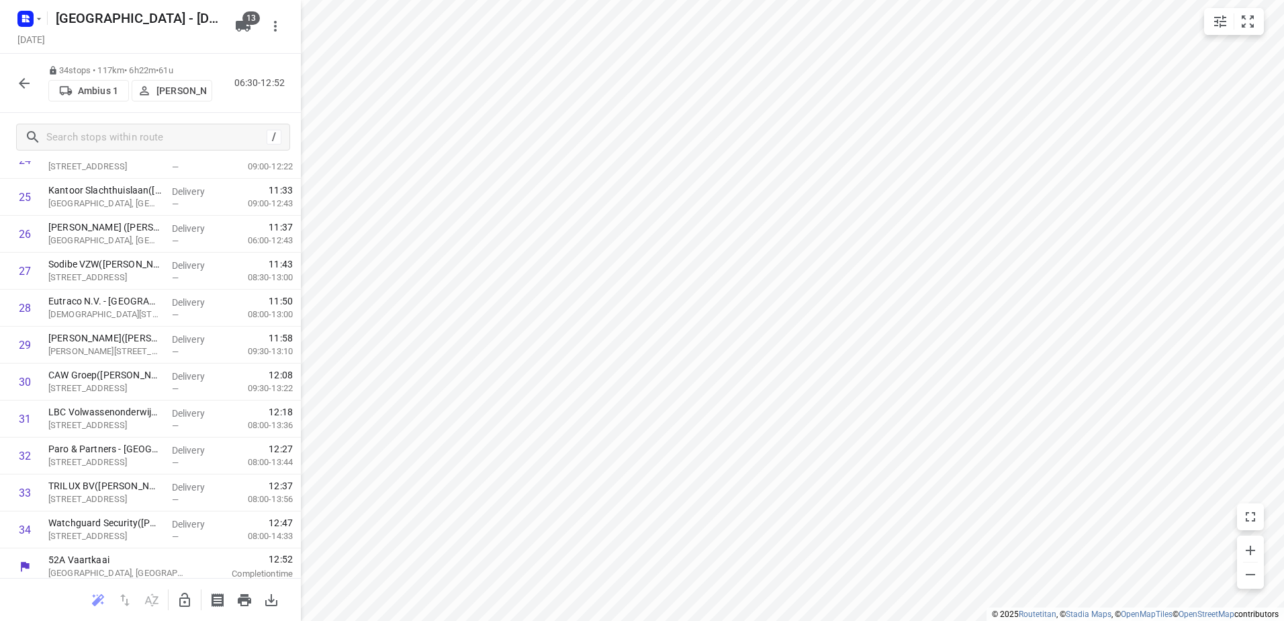
scroll to position [944, 0]
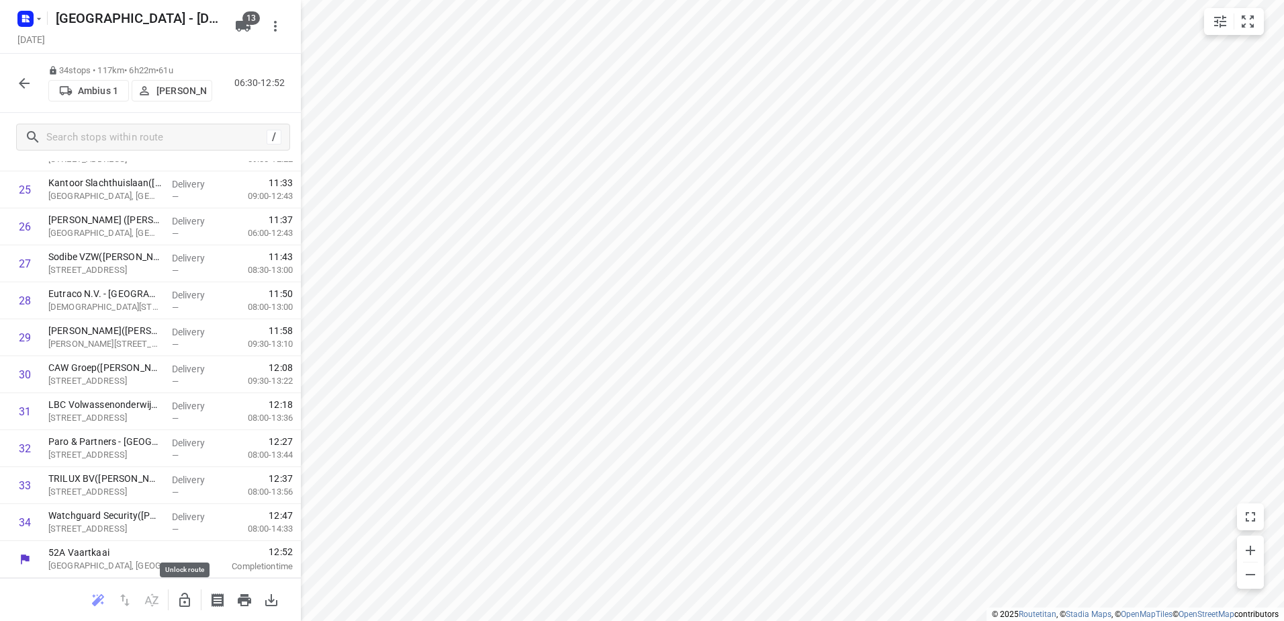
click at [187, 605] on icon "button" at bounding box center [185, 600] width 16 height 16
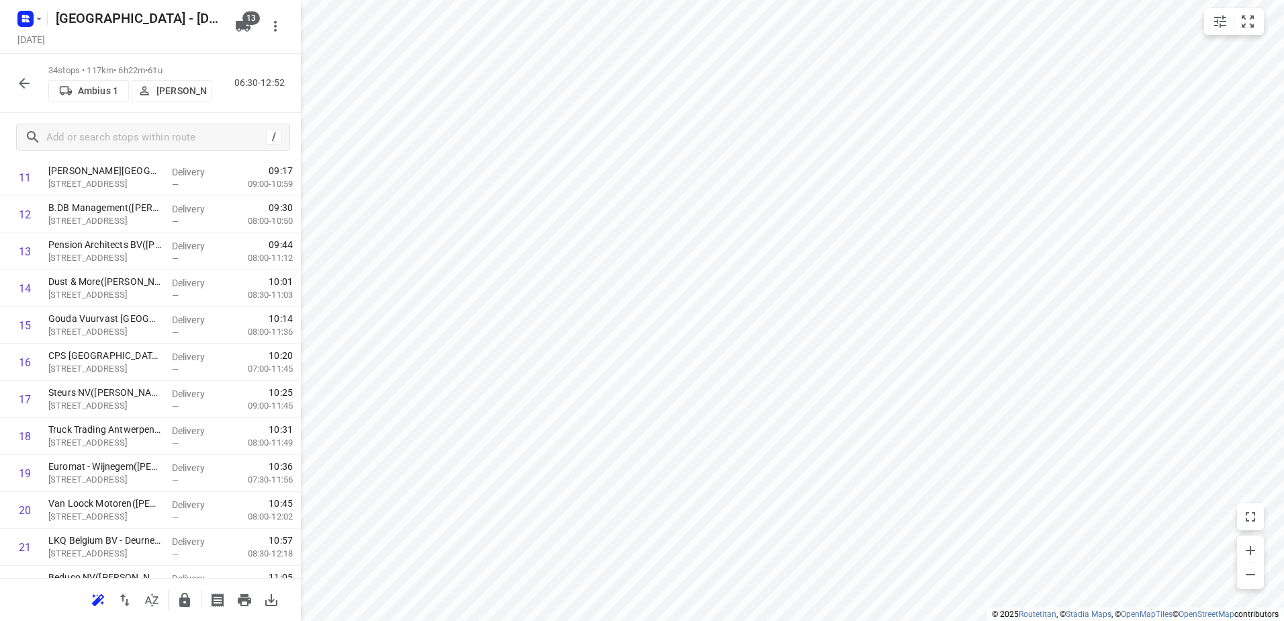
scroll to position [351, 0]
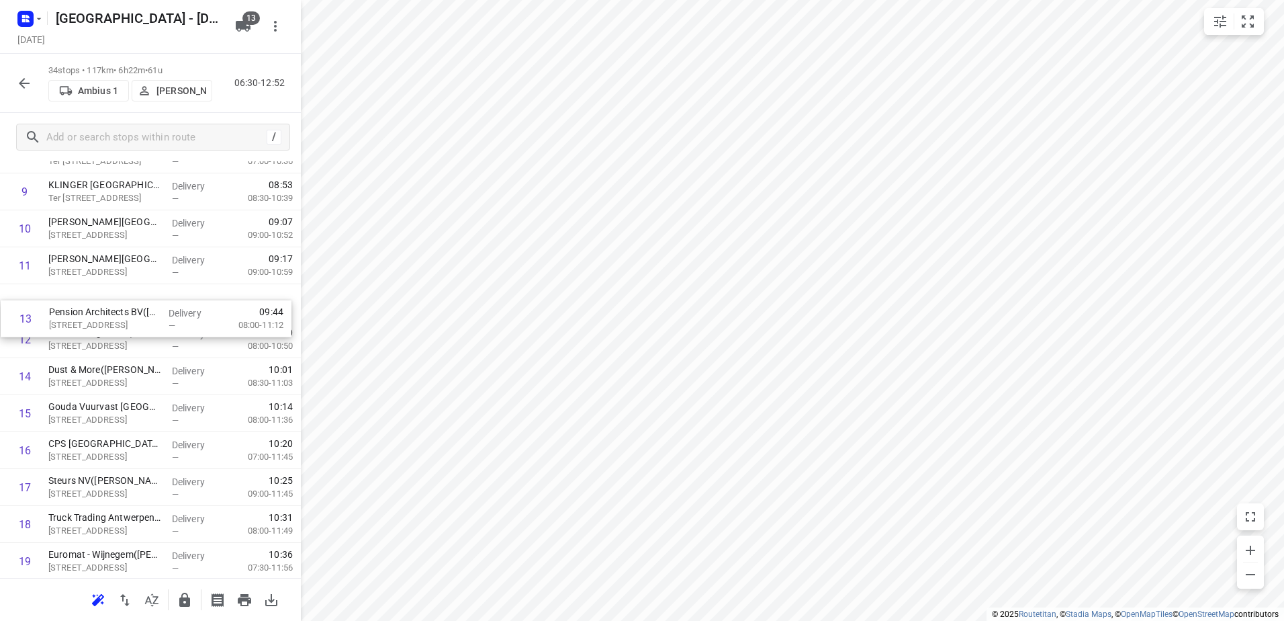
drag, startPoint x: 89, startPoint y: 341, endPoint x: 89, endPoint y: 316, distance: 24.2
click at [89, 316] on div "1 Depot [GEOGRAPHIC_DATA](Depot [GEOGRAPHIC_DATA]) [STREET_ADDRESS] Delivery — …" at bounding box center [150, 506] width 301 height 1256
click at [23, 94] on button "button" at bounding box center [24, 83] width 27 height 27
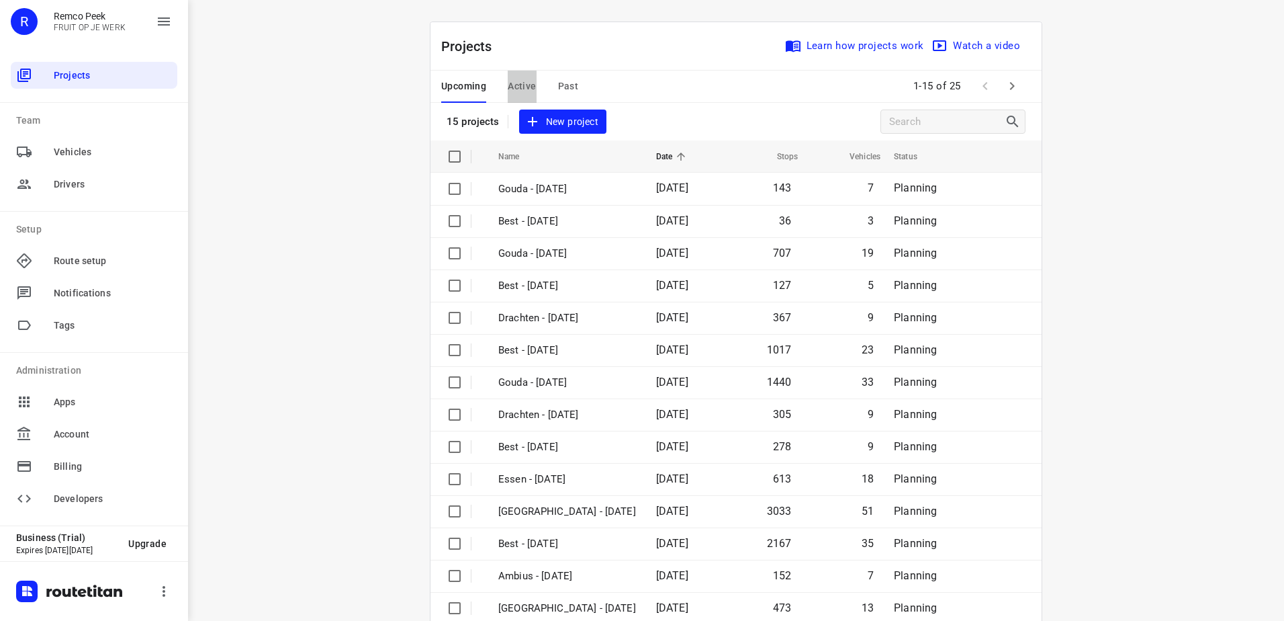
click at [519, 97] on button "Active" at bounding box center [522, 87] width 28 height 32
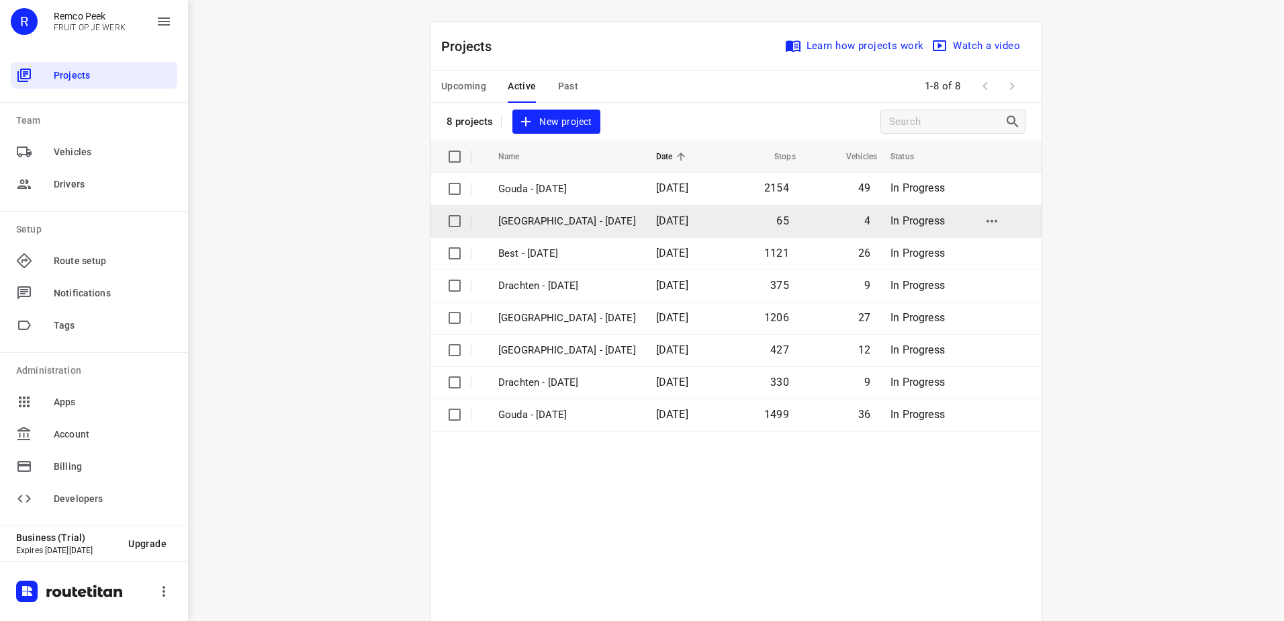
click at [525, 218] on p "[GEOGRAPHIC_DATA] - [DATE]" at bounding box center [567, 221] width 138 height 15
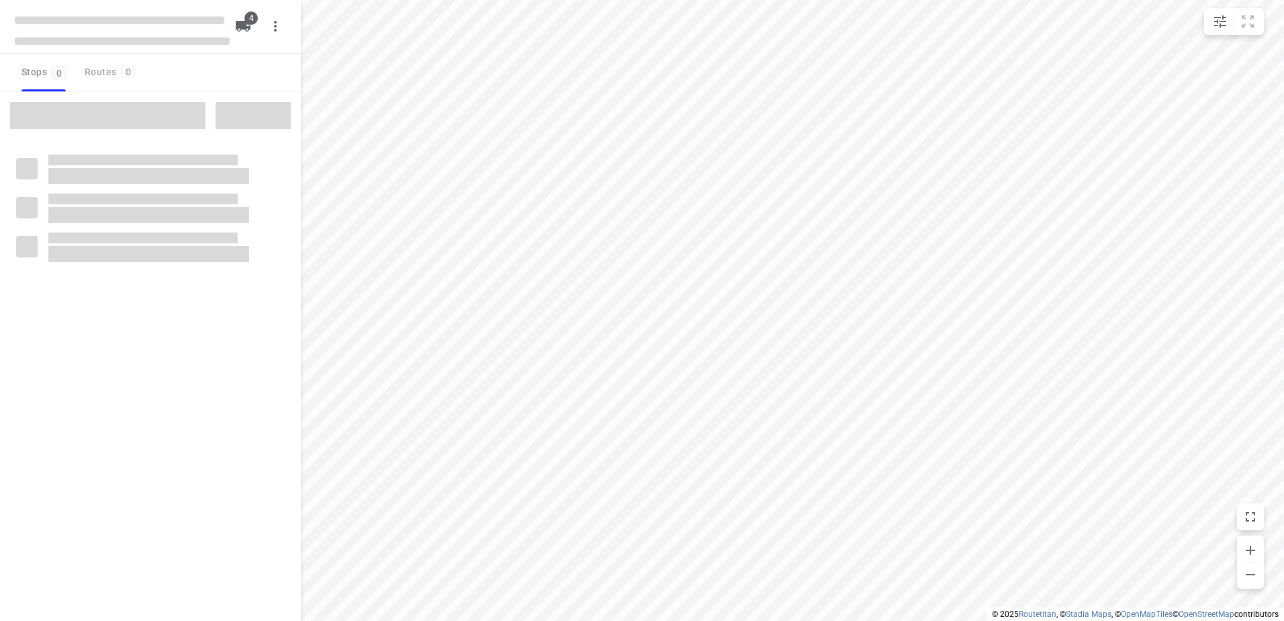
checkbox input "true"
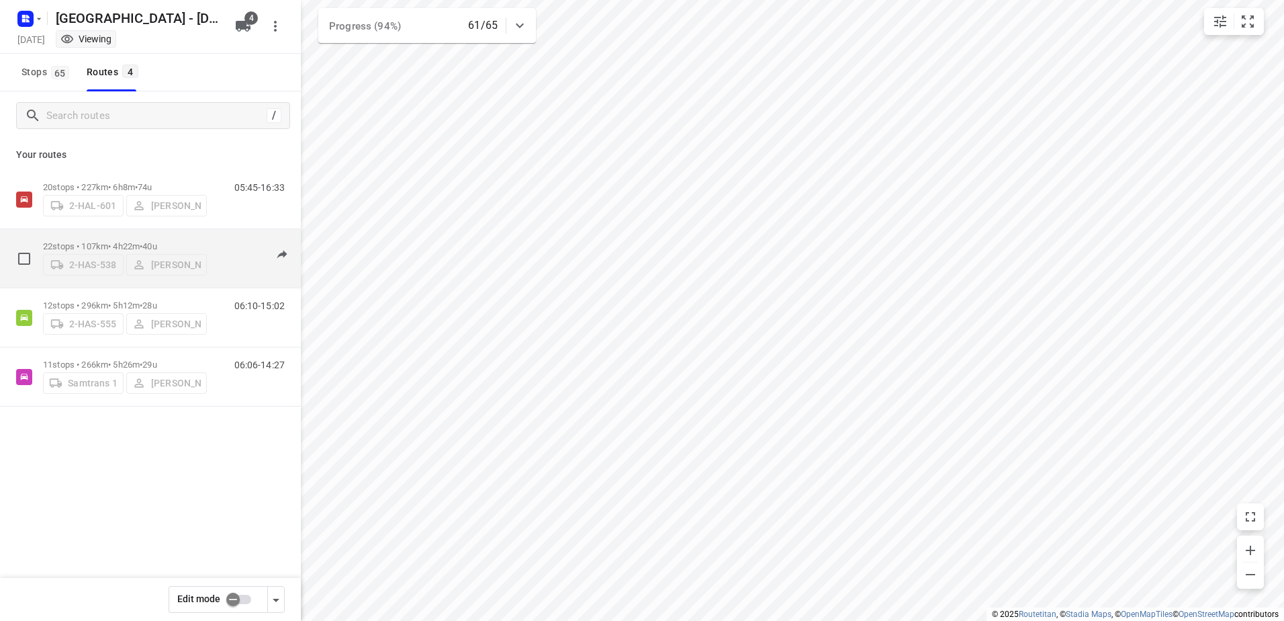
click at [142, 245] on span "•" at bounding box center [141, 246] width 3 height 10
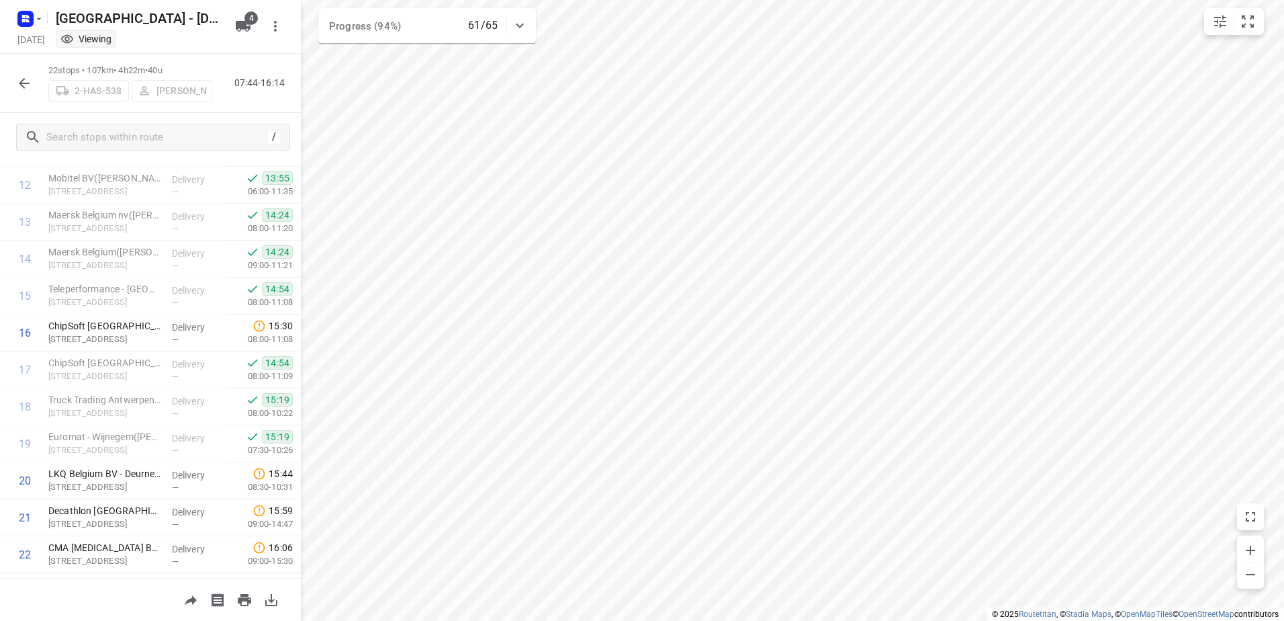
scroll to position [500, 0]
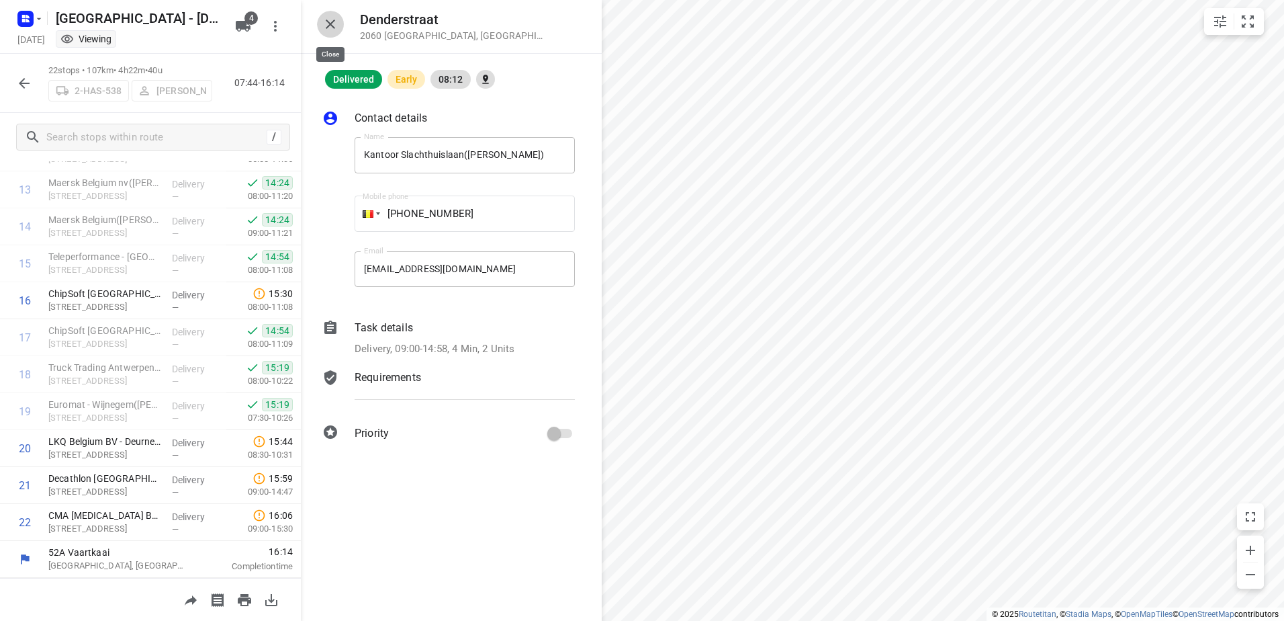
click at [334, 26] on icon "button" at bounding box center [330, 24] width 16 height 16
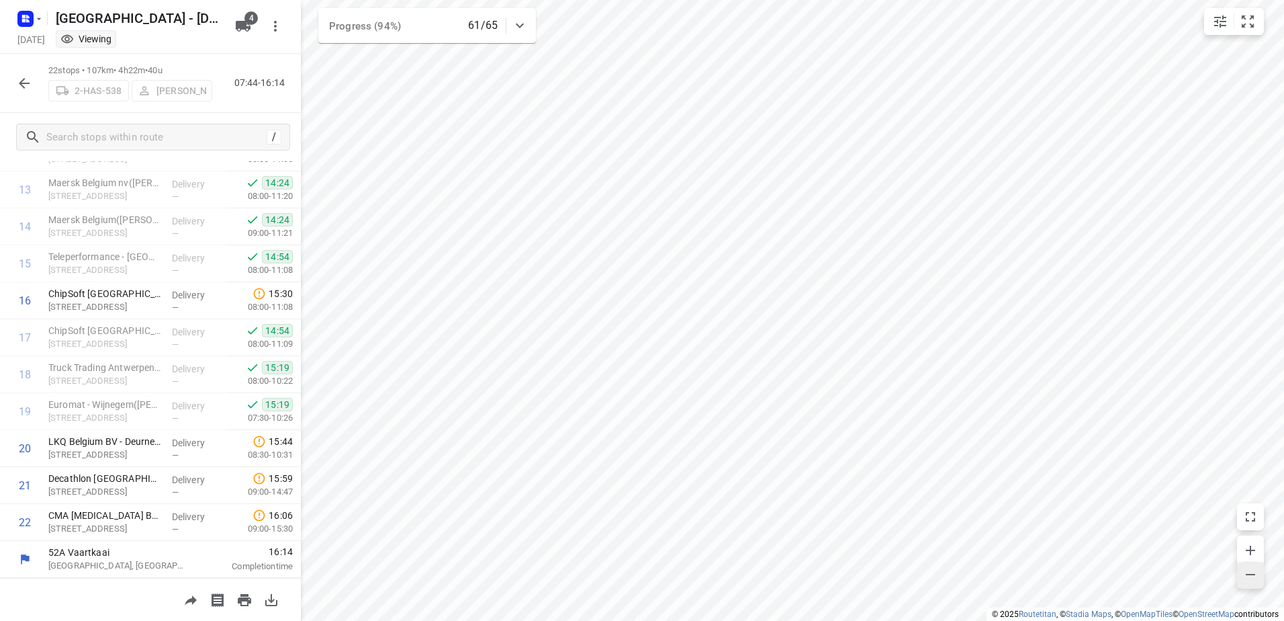
click at [1250, 584] on span "button" at bounding box center [1250, 575] width 27 height 19
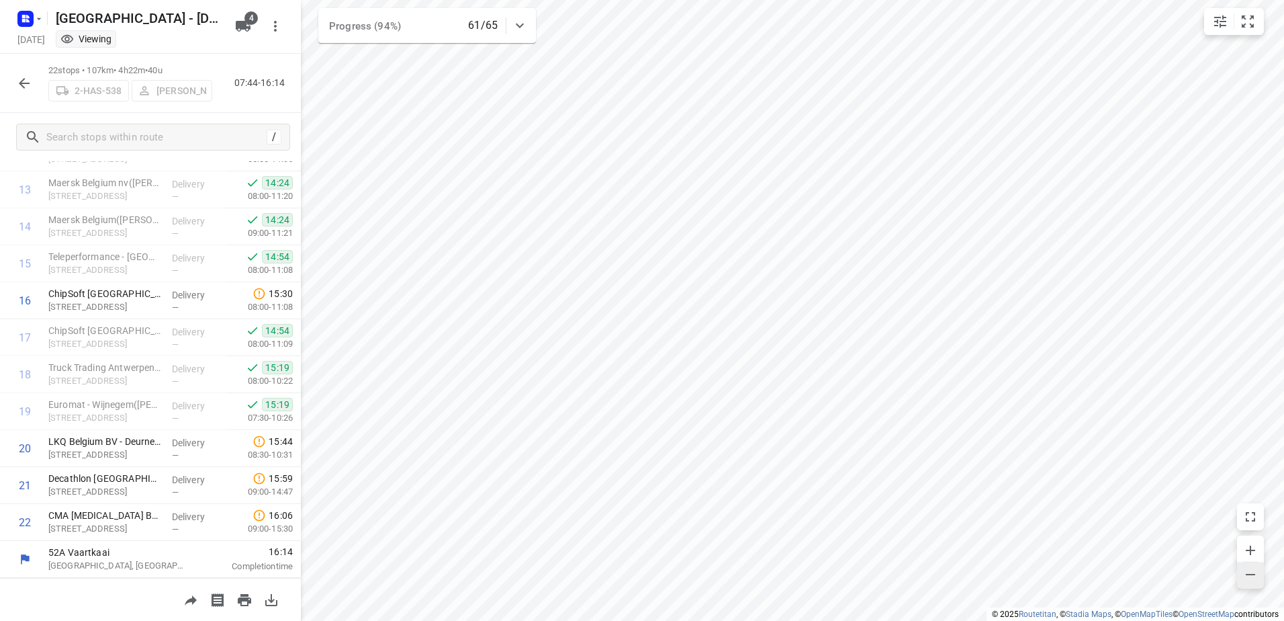
click at [1250, 584] on span "button" at bounding box center [1250, 575] width 27 height 19
click at [1256, 551] on icon "button" at bounding box center [1251, 550] width 16 height 16
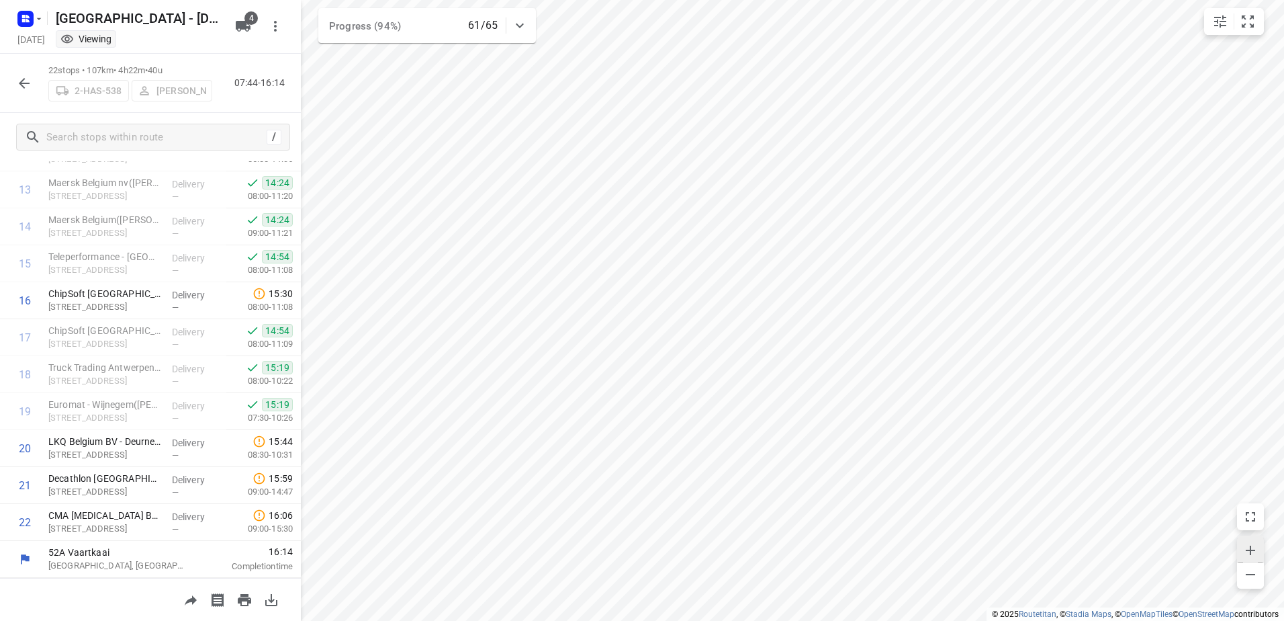
click at [1256, 551] on icon "button" at bounding box center [1251, 550] width 16 height 16
click at [1261, 578] on span "button" at bounding box center [1250, 575] width 27 height 19
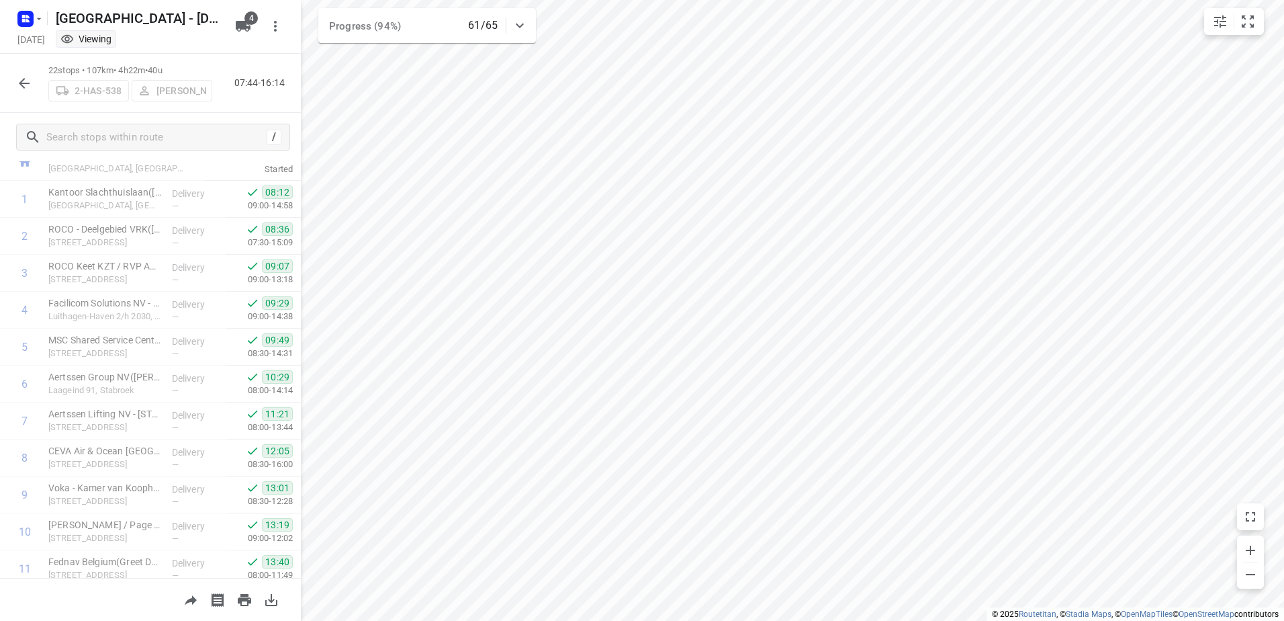
scroll to position [0, 0]
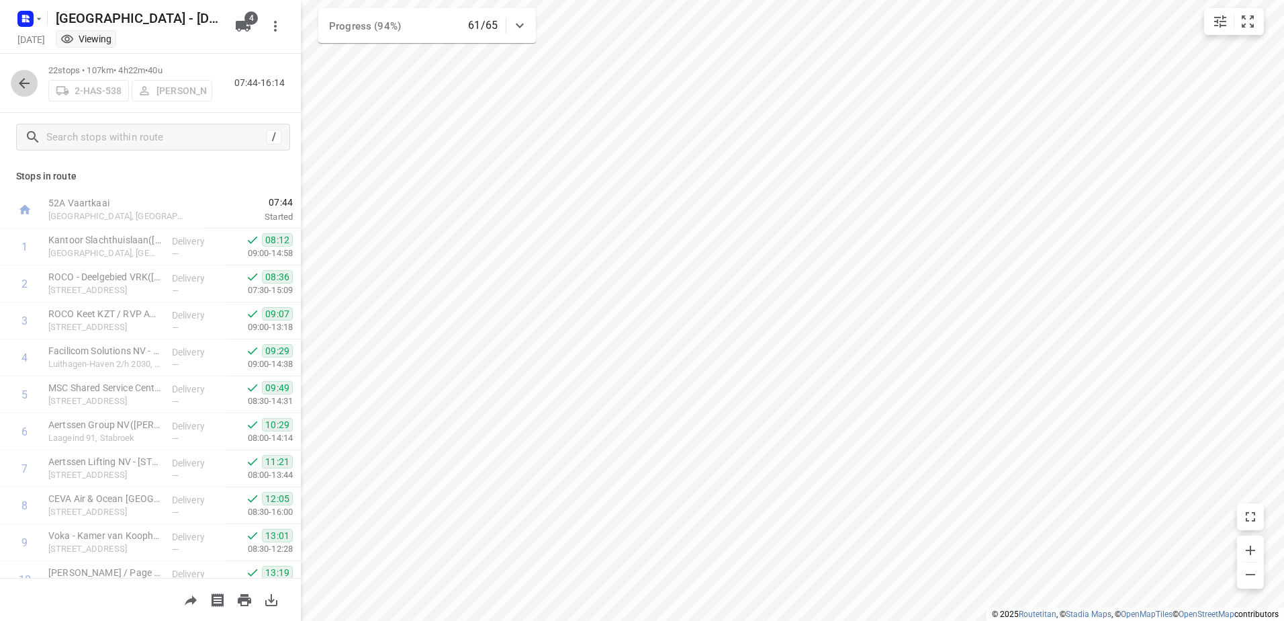
click at [17, 82] on icon "button" at bounding box center [24, 83] width 16 height 16
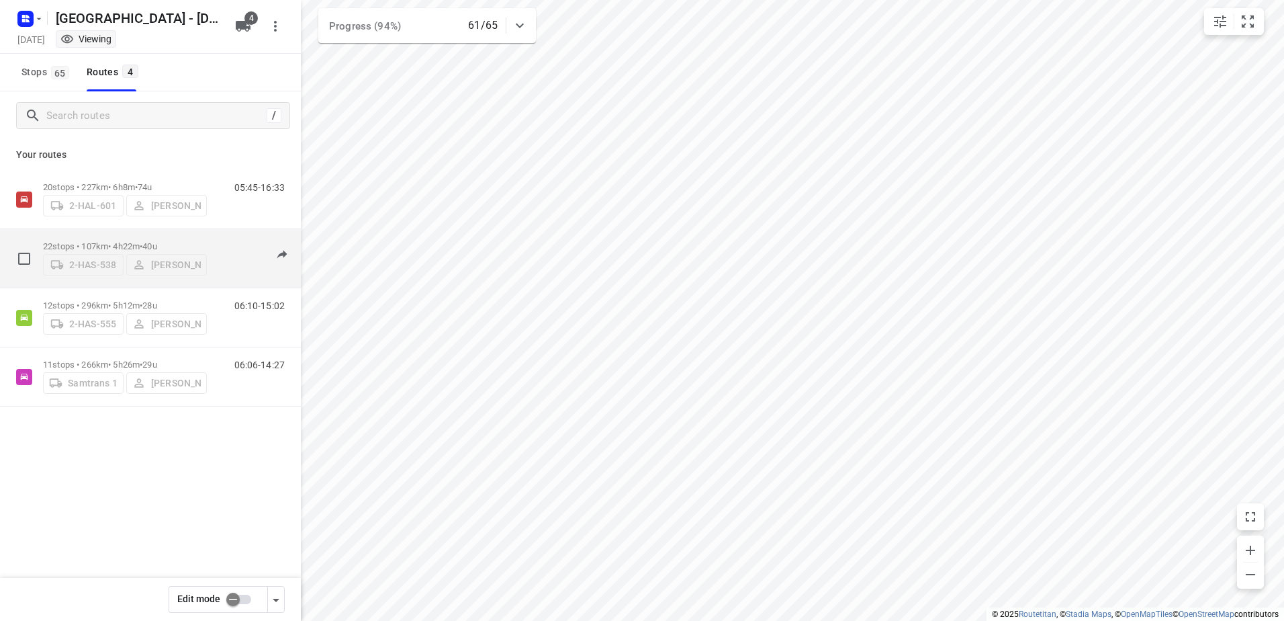
click at [81, 235] on div "22 stops • 107km • 4h22m • 40u 2-HAS-538 [PERSON_NAME]" at bounding box center [125, 258] width 164 height 48
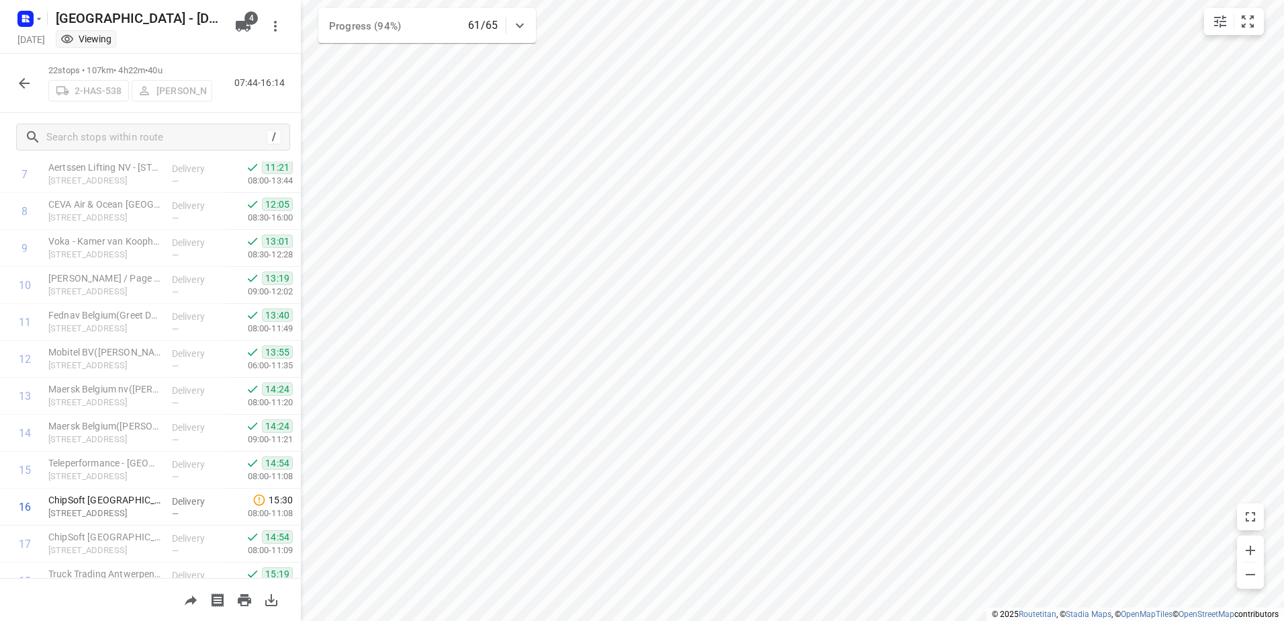
scroll to position [500, 0]
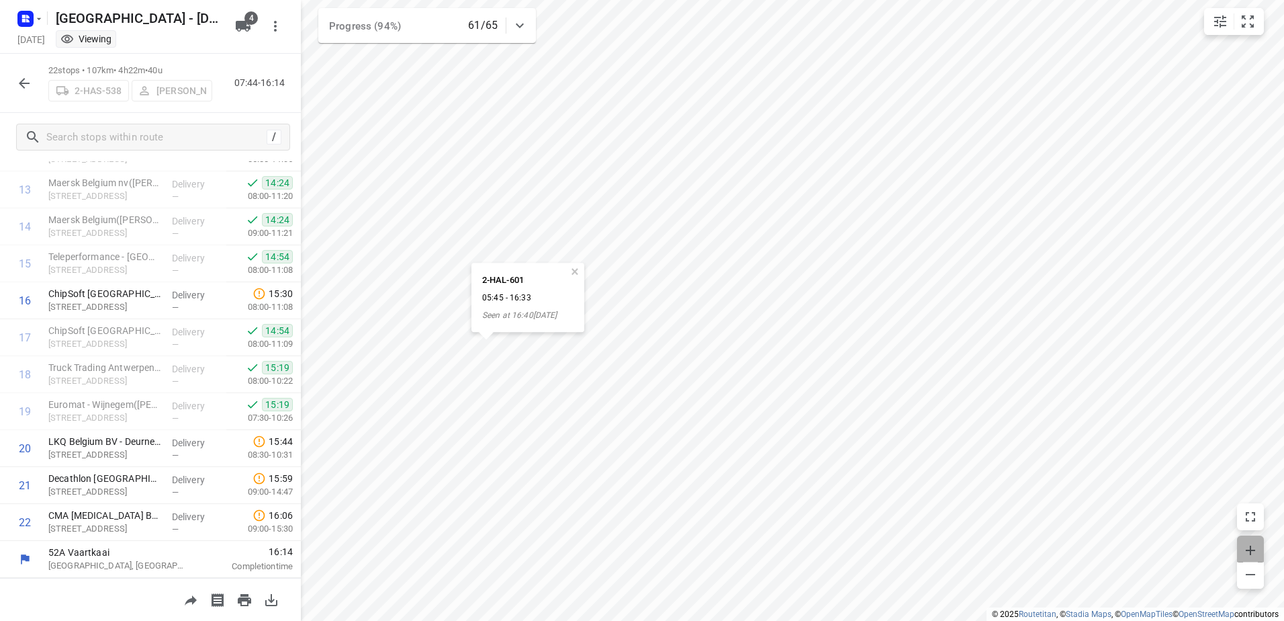
click at [1248, 548] on icon "button" at bounding box center [1251, 550] width 16 height 16
click at [1252, 540] on span "button" at bounding box center [1250, 548] width 27 height 19
click at [1284, 0] on html "2-HAL-601 05:45 - 16:33 Seen at 16:40[DATE] i © 2025 Routetitan , © Stadia Maps…" at bounding box center [642, 310] width 1284 height 621
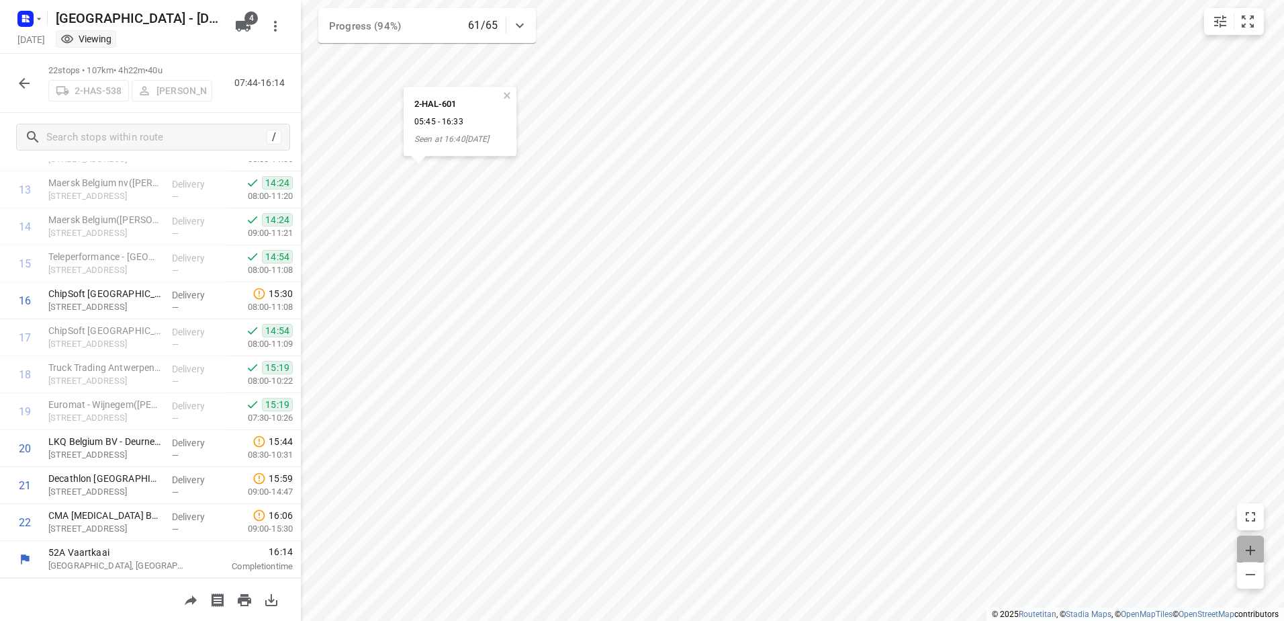
click at [1247, 555] on icon "button" at bounding box center [1251, 550] width 16 height 16
click at [1284, 450] on html "2-HAL-601 05:45 - 16:33 Seen at 16:40[DATE] i © 2025 Routetitan , © Stadia Maps…" at bounding box center [642, 310] width 1284 height 621
click at [1255, 539] on span "button" at bounding box center [1250, 548] width 27 height 19
click at [1247, 554] on icon "button" at bounding box center [1251, 550] width 16 height 16
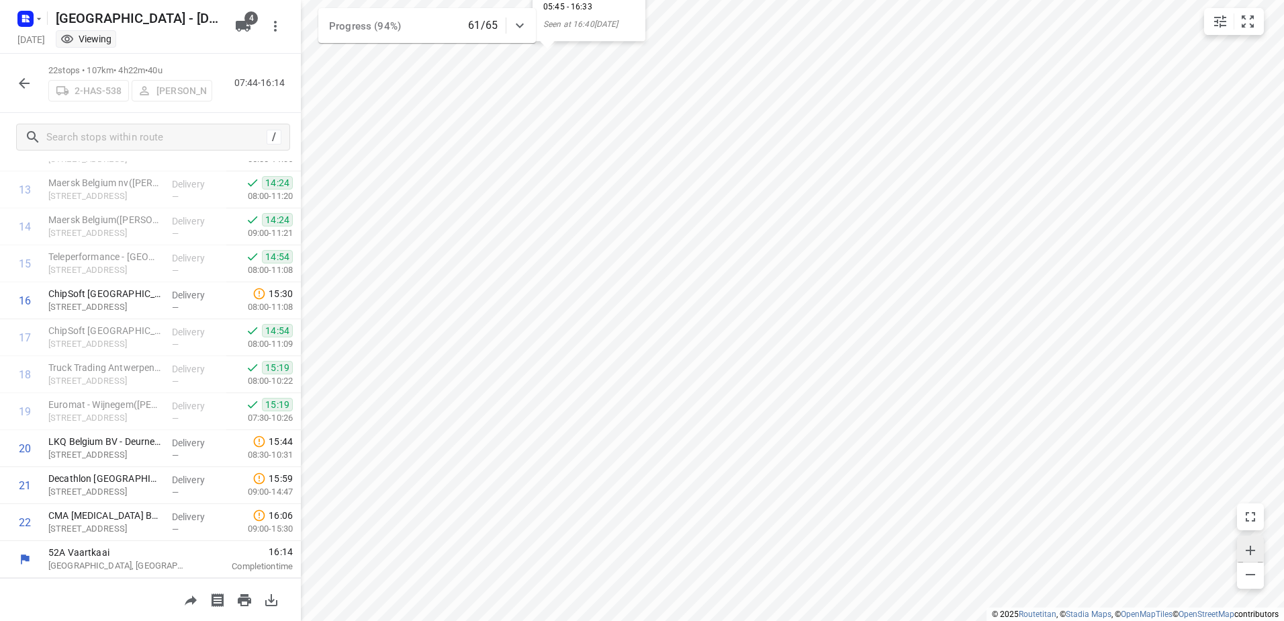
click at [1247, 554] on icon "button" at bounding box center [1251, 550] width 16 height 16
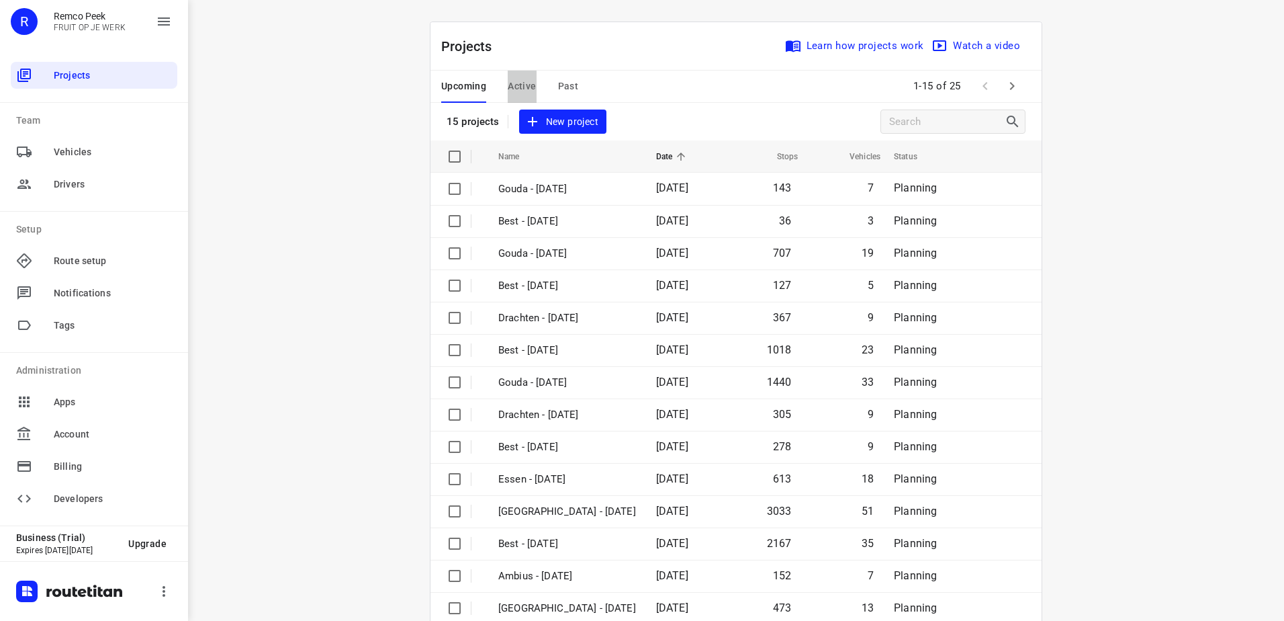
click at [519, 81] on span "Active" at bounding box center [522, 86] width 28 height 17
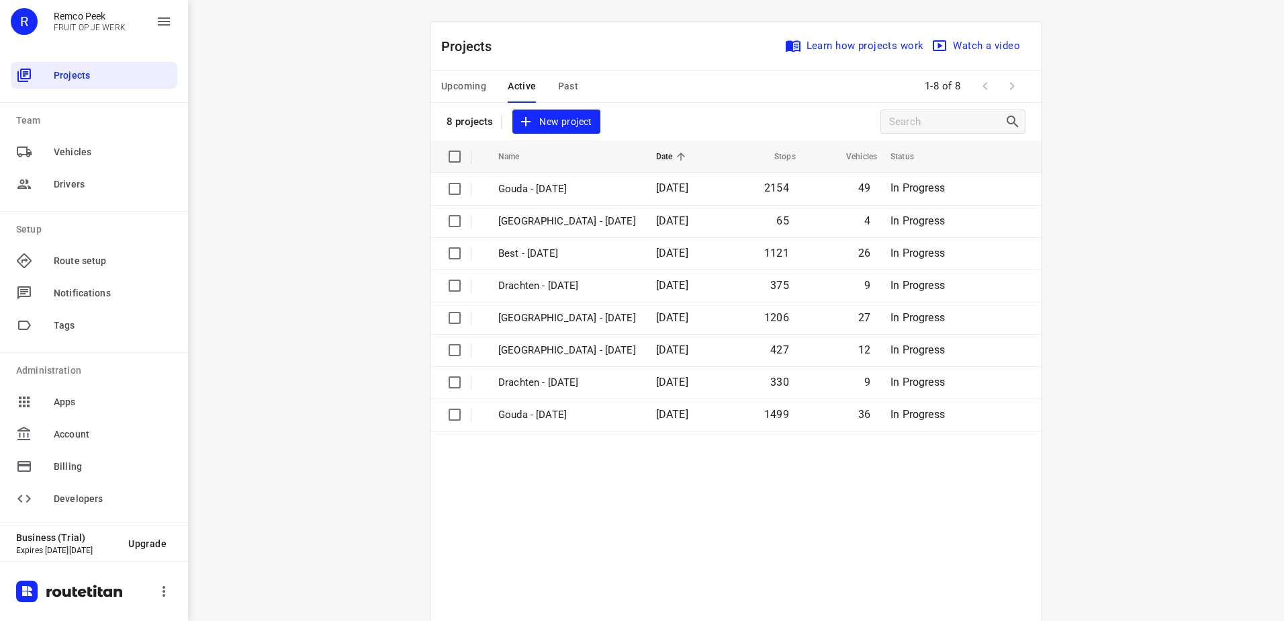
click at [568, 94] on span "Past" at bounding box center [568, 86] width 21 height 17
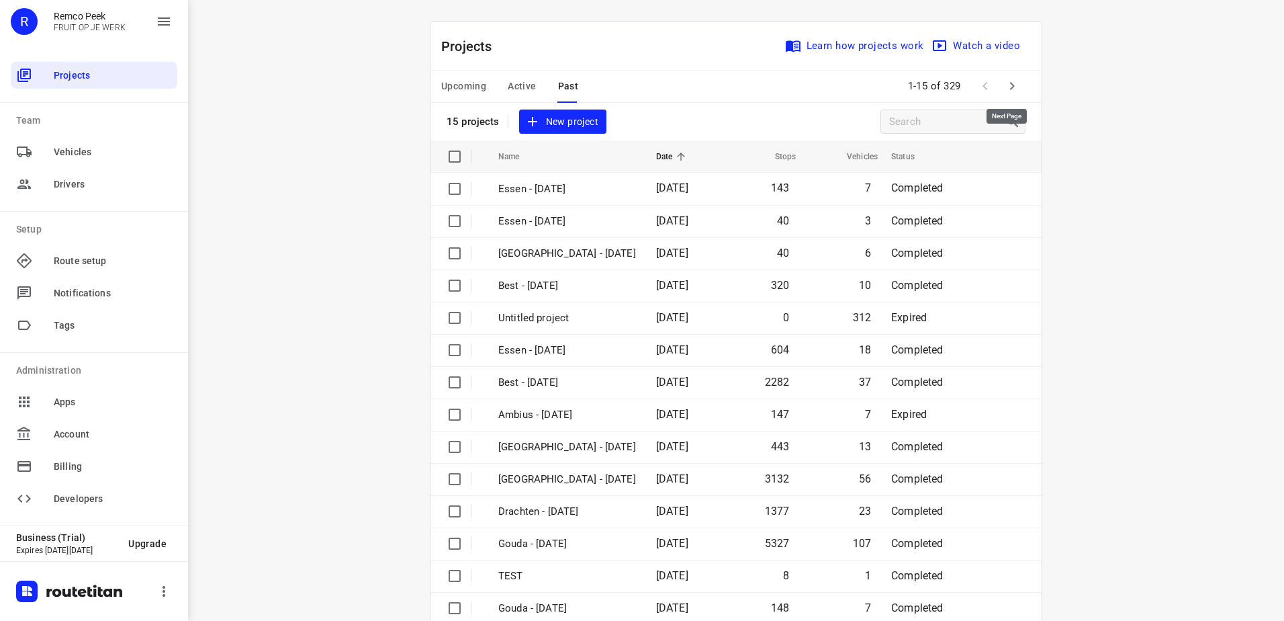
click at [1014, 84] on icon "button" at bounding box center [1012, 86] width 16 height 16
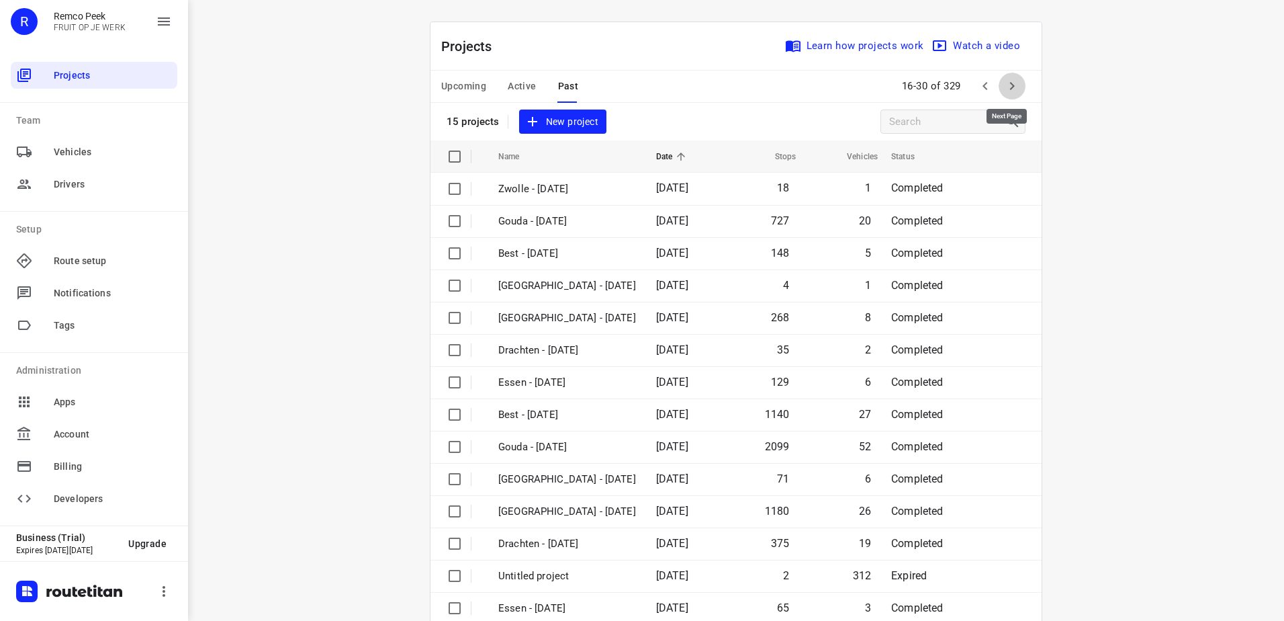
click at [1014, 84] on icon "button" at bounding box center [1012, 86] width 16 height 16
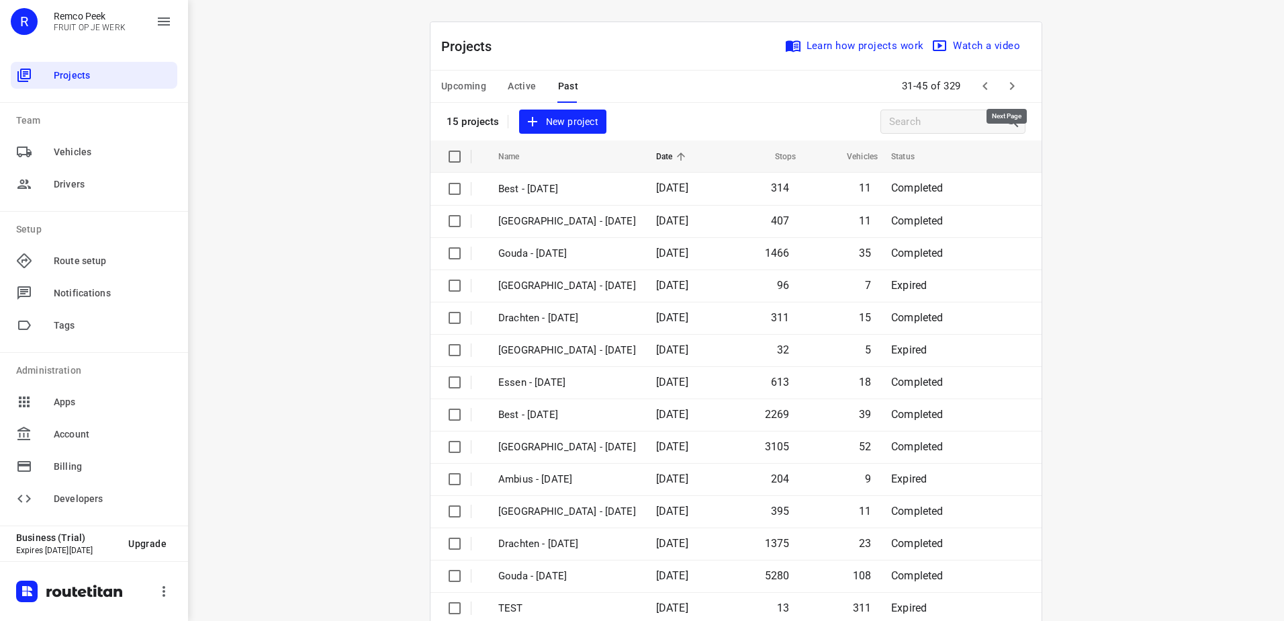
click at [1014, 84] on icon "button" at bounding box center [1012, 86] width 16 height 16
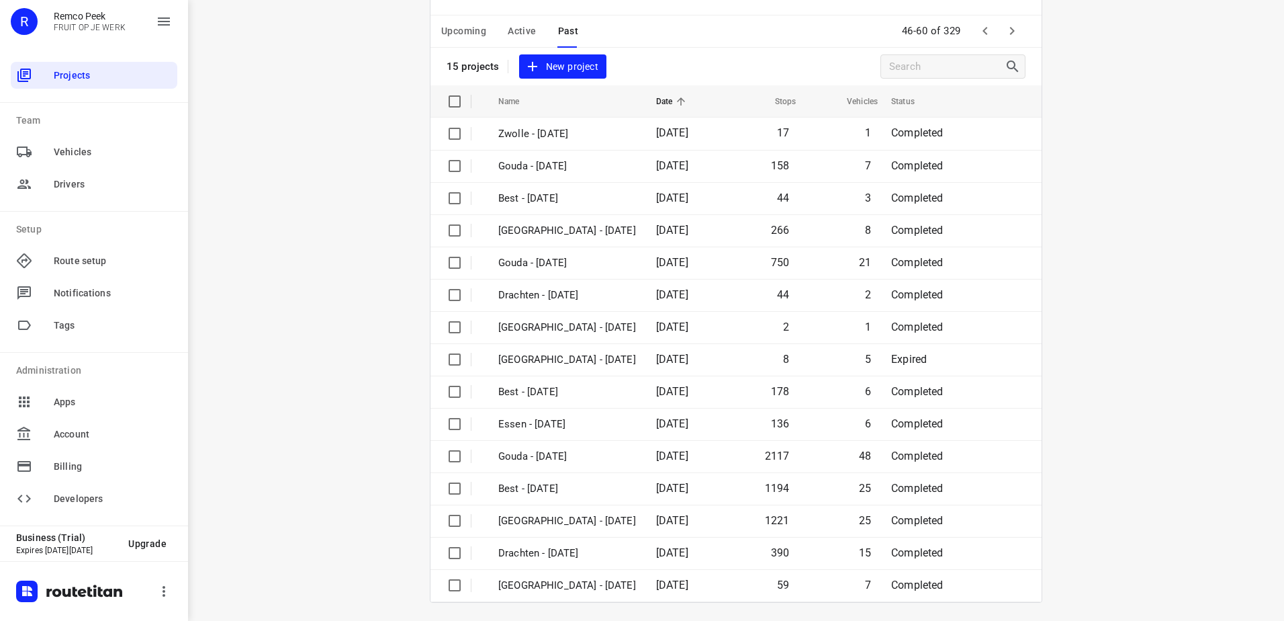
scroll to position [58, 0]
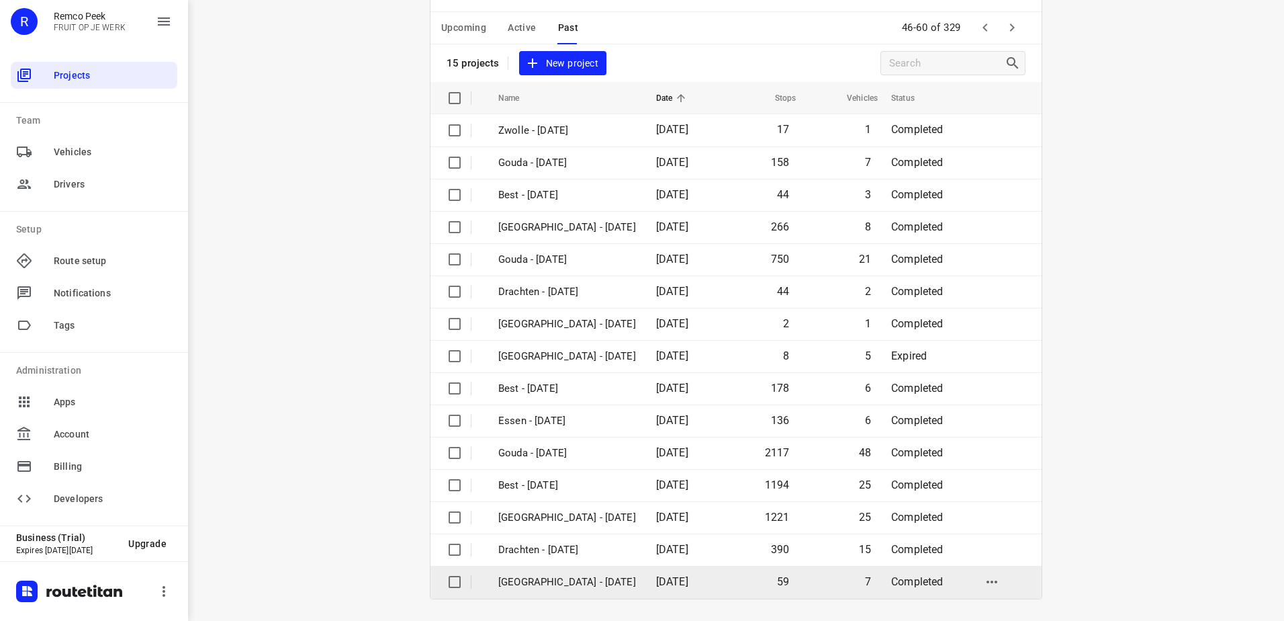
click at [574, 585] on p "[GEOGRAPHIC_DATA] - [DATE]" at bounding box center [567, 581] width 138 height 15
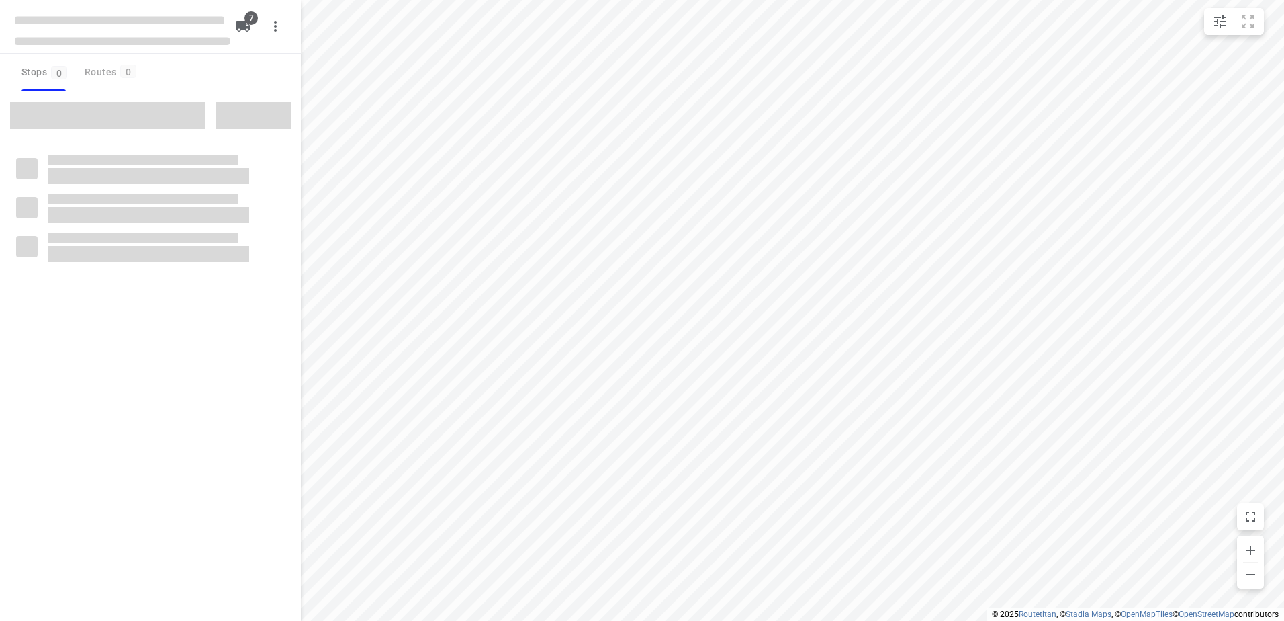
checkbox input "true"
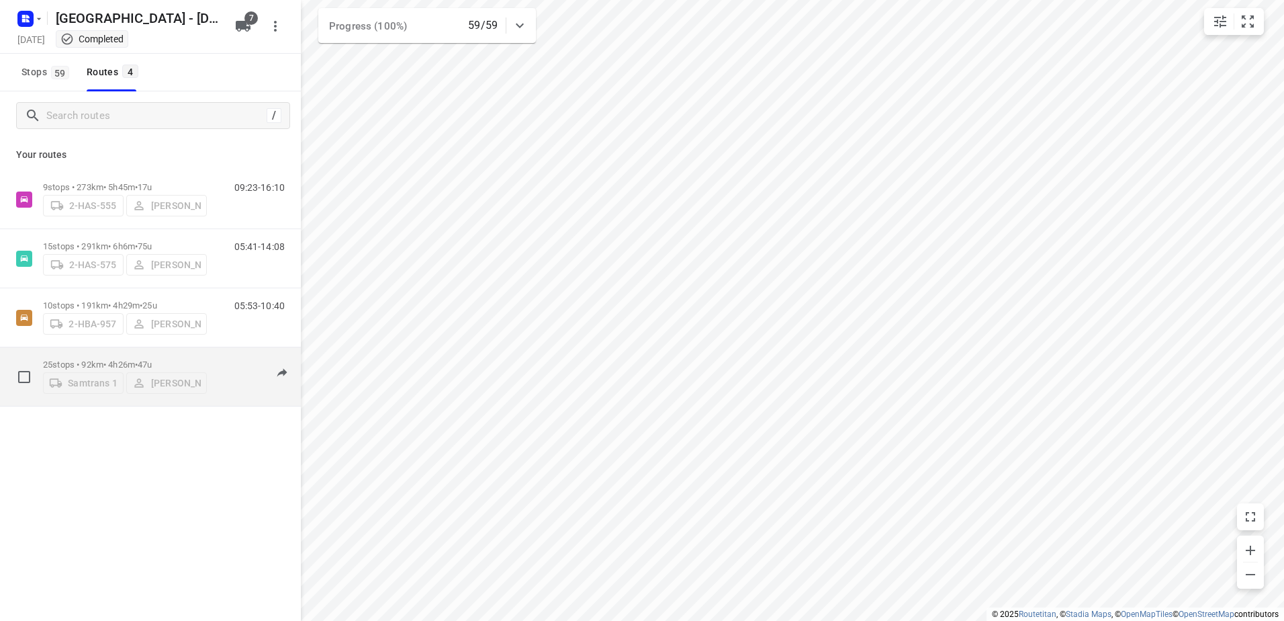
click at [96, 369] on div "Samtrans 1 [PERSON_NAME]" at bounding box center [125, 381] width 164 height 24
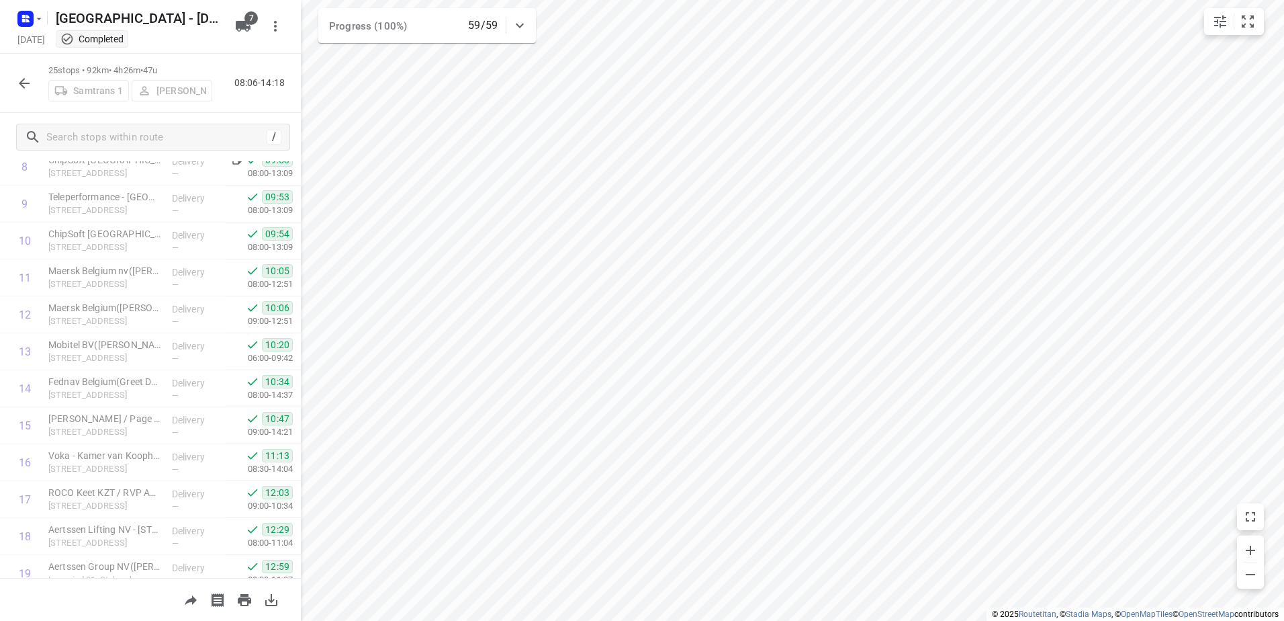
scroll to position [611, 0]
